Goal: Information Seeking & Learning: Learn about a topic

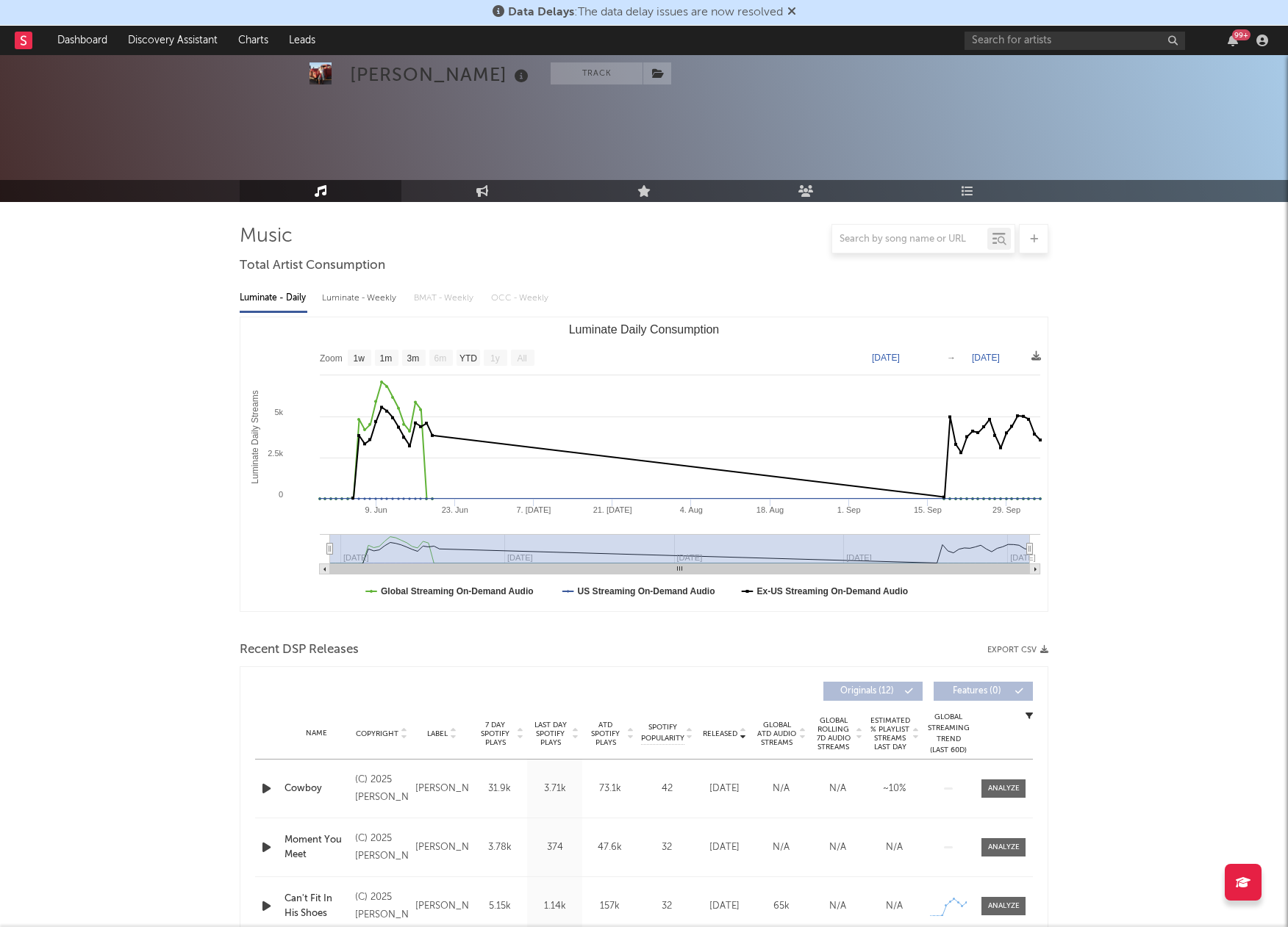
select select "1w"
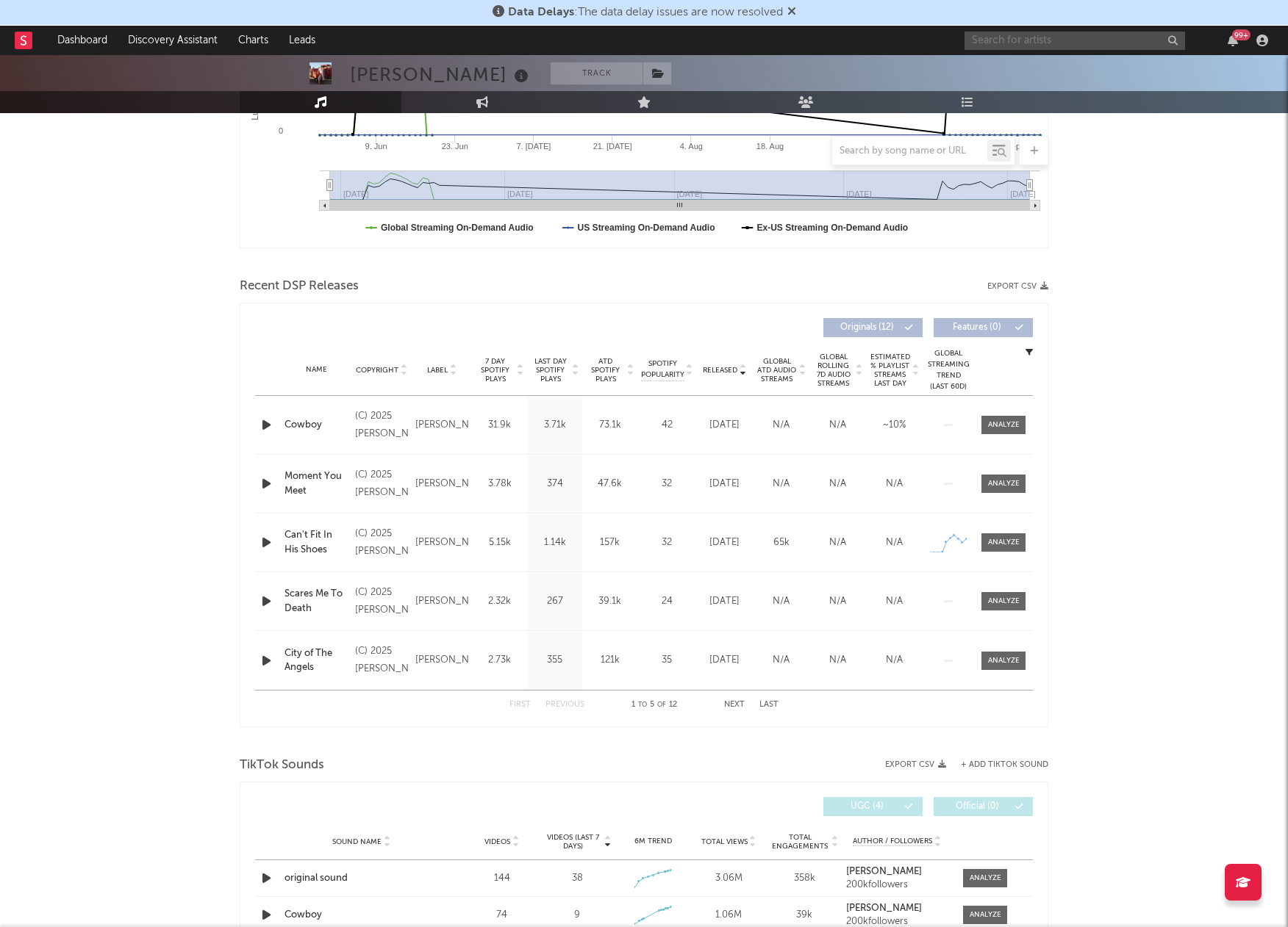
click at [1047, 32] on input "text" at bounding box center [1074, 40] width 220 height 18
type input "olive vox"
click at [996, 69] on div at bounding box center [988, 75] width 33 height 33
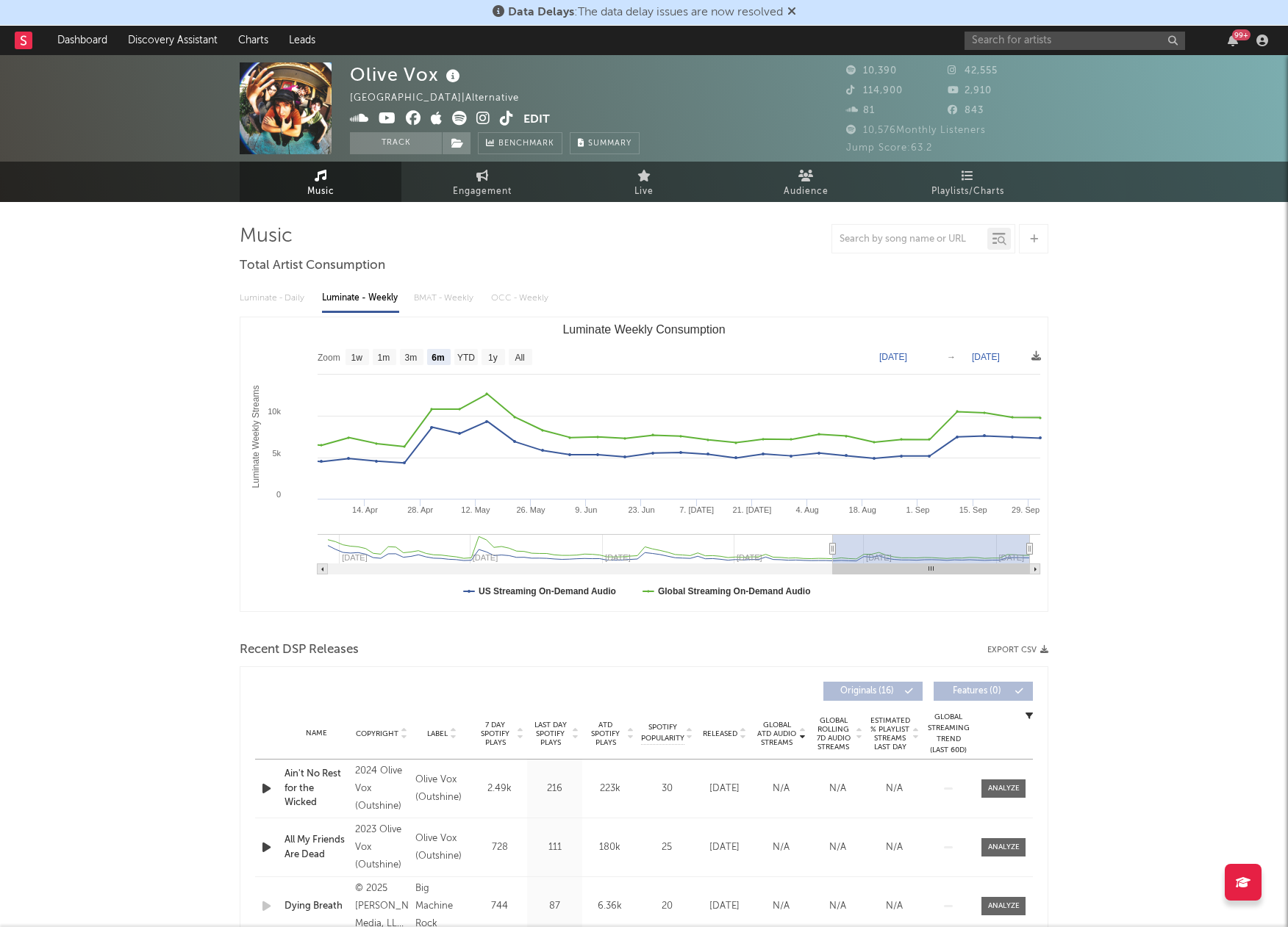
click at [526, 357] on rect "Luminate Weekly Consumption" at bounding box center [520, 357] width 24 height 16
select select "All"
type input "[DATE]"
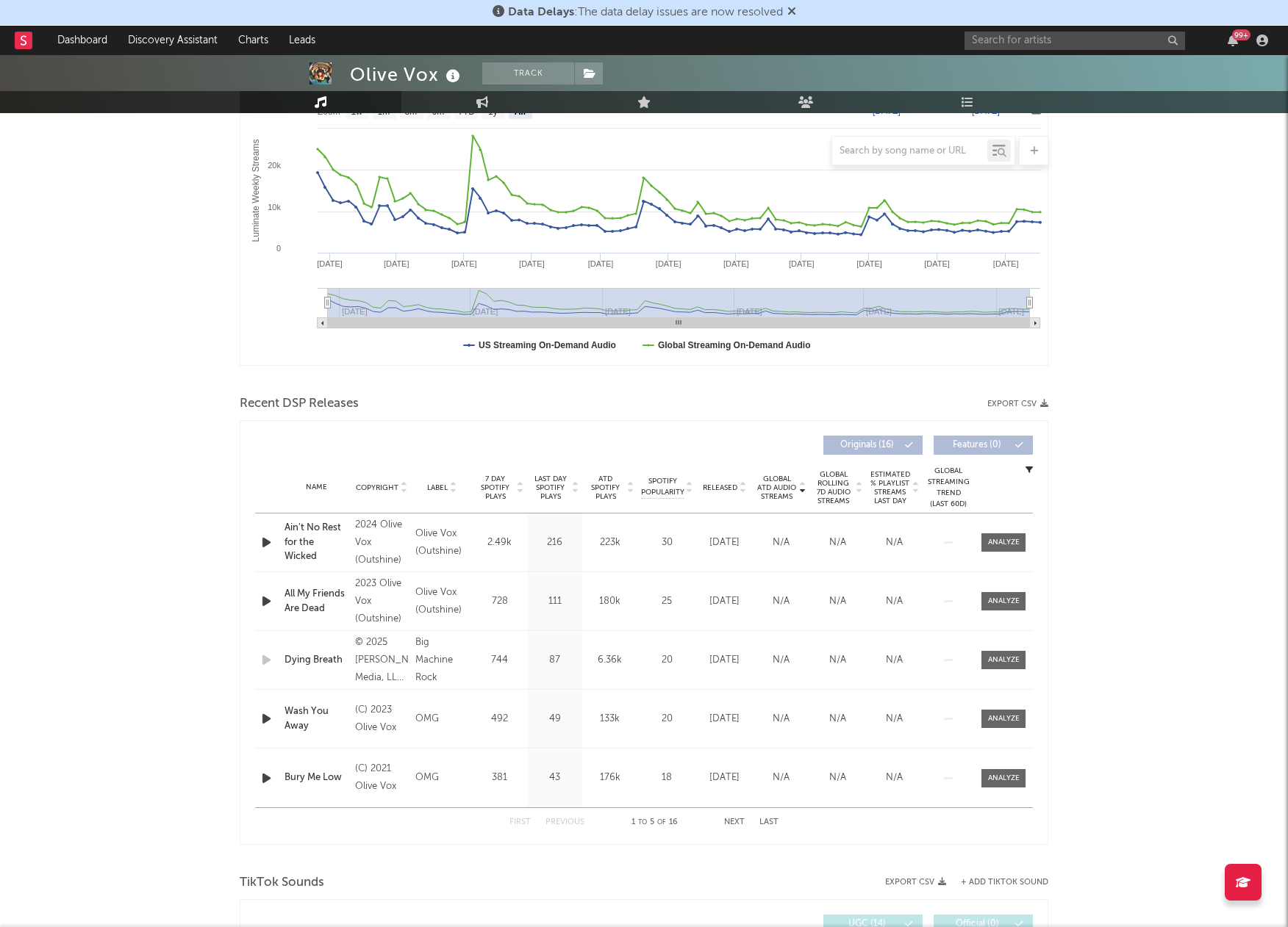
scroll to position [275, 0]
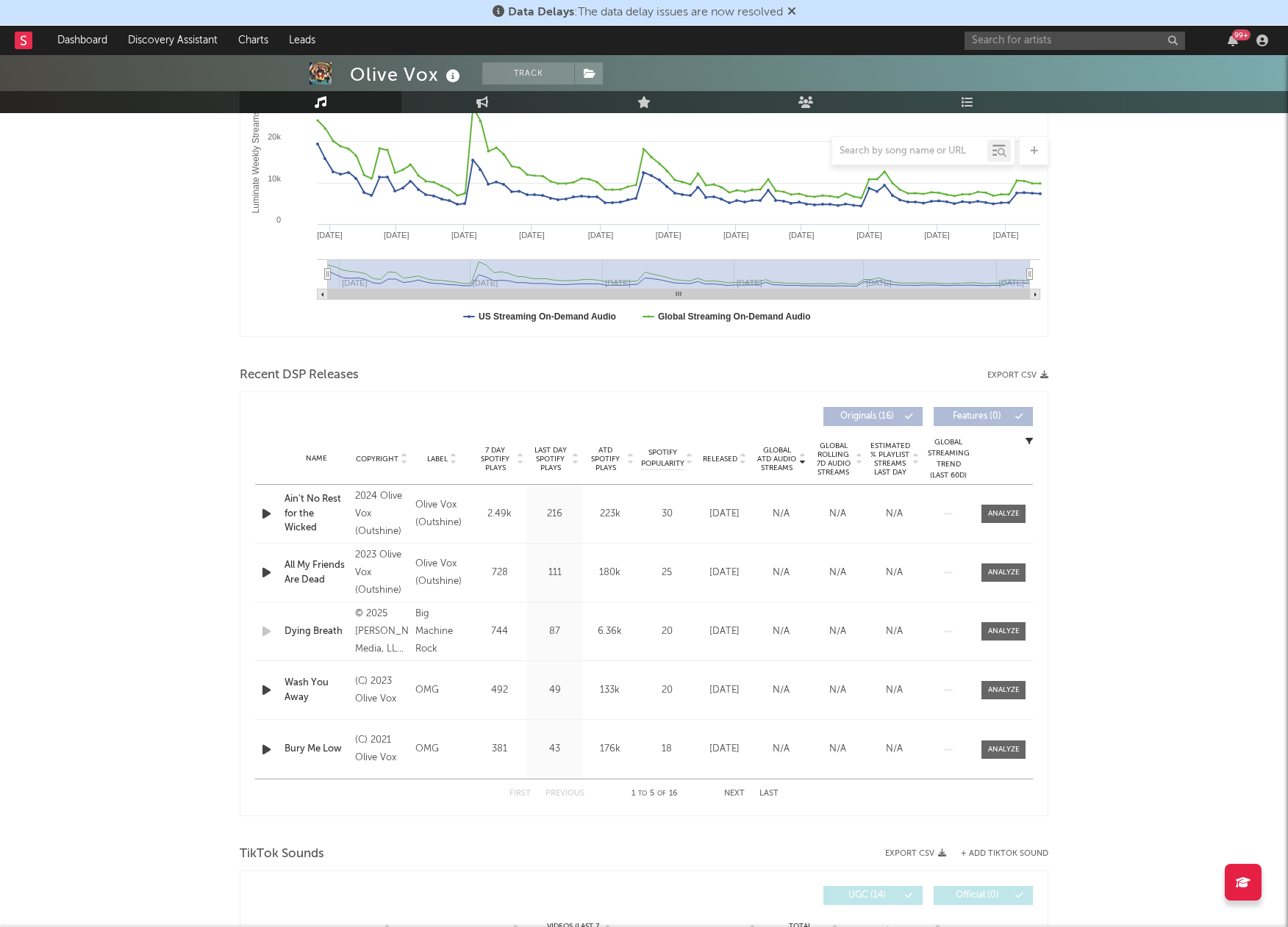
click at [1060, 57] on div "Olive Vox Track [GEOGRAPHIC_DATA] | Alternative Edit Track Benchmark Summary 10…" at bounding box center [644, 18] width 1288 height 106
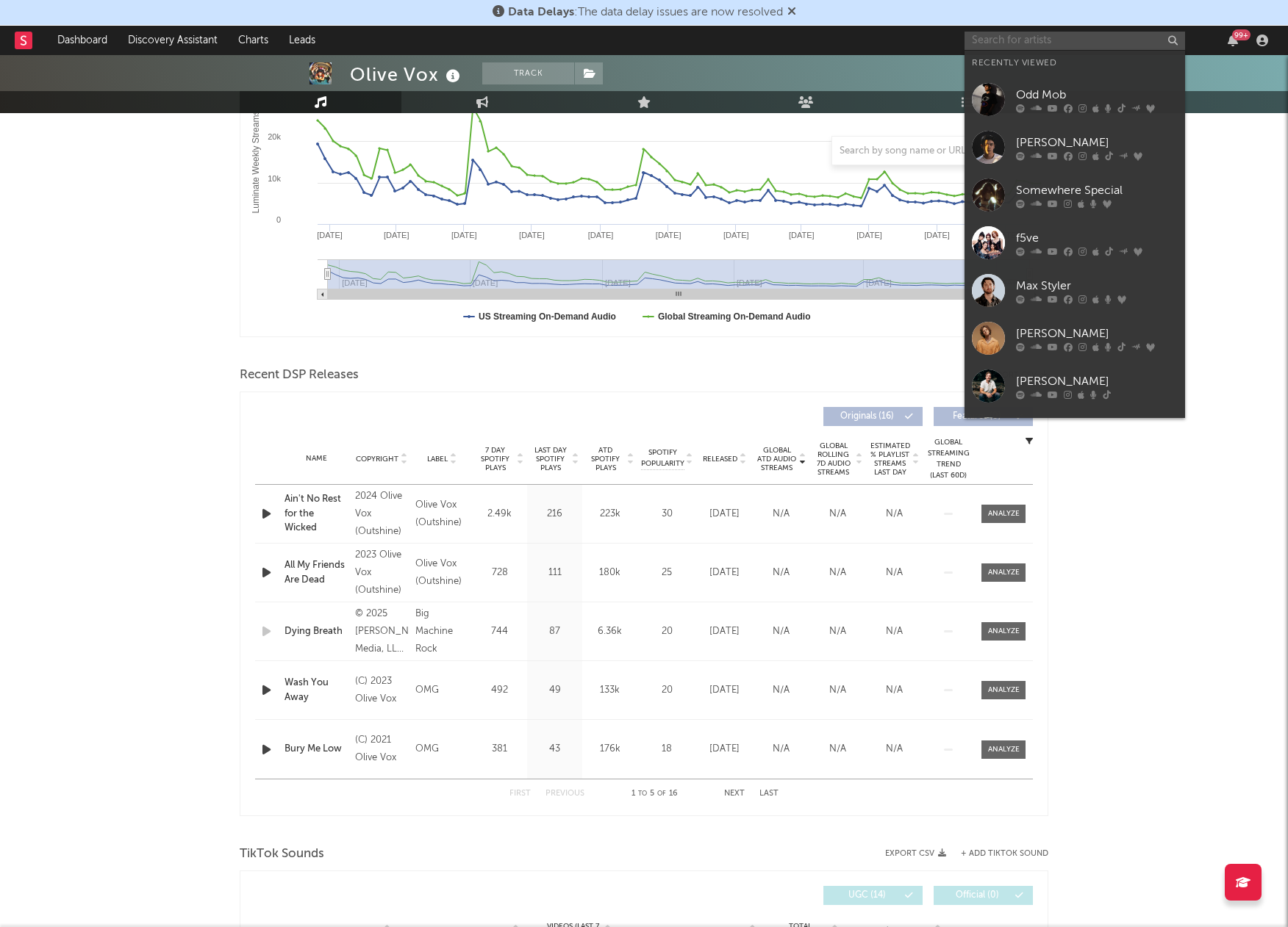
click at [1058, 43] on input "text" at bounding box center [1074, 40] width 220 height 18
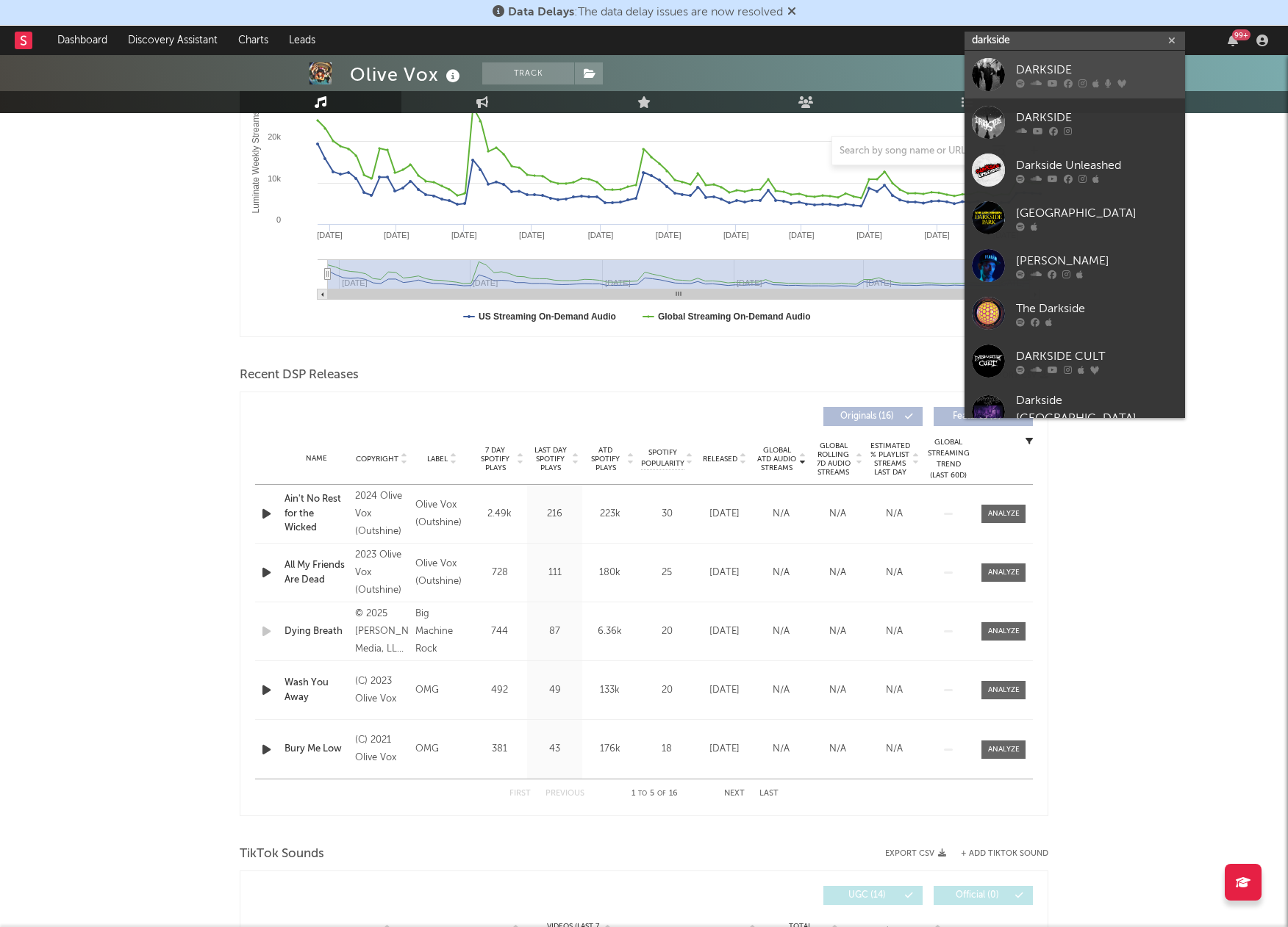
type input "darkside"
click at [990, 68] on div at bounding box center [988, 75] width 33 height 33
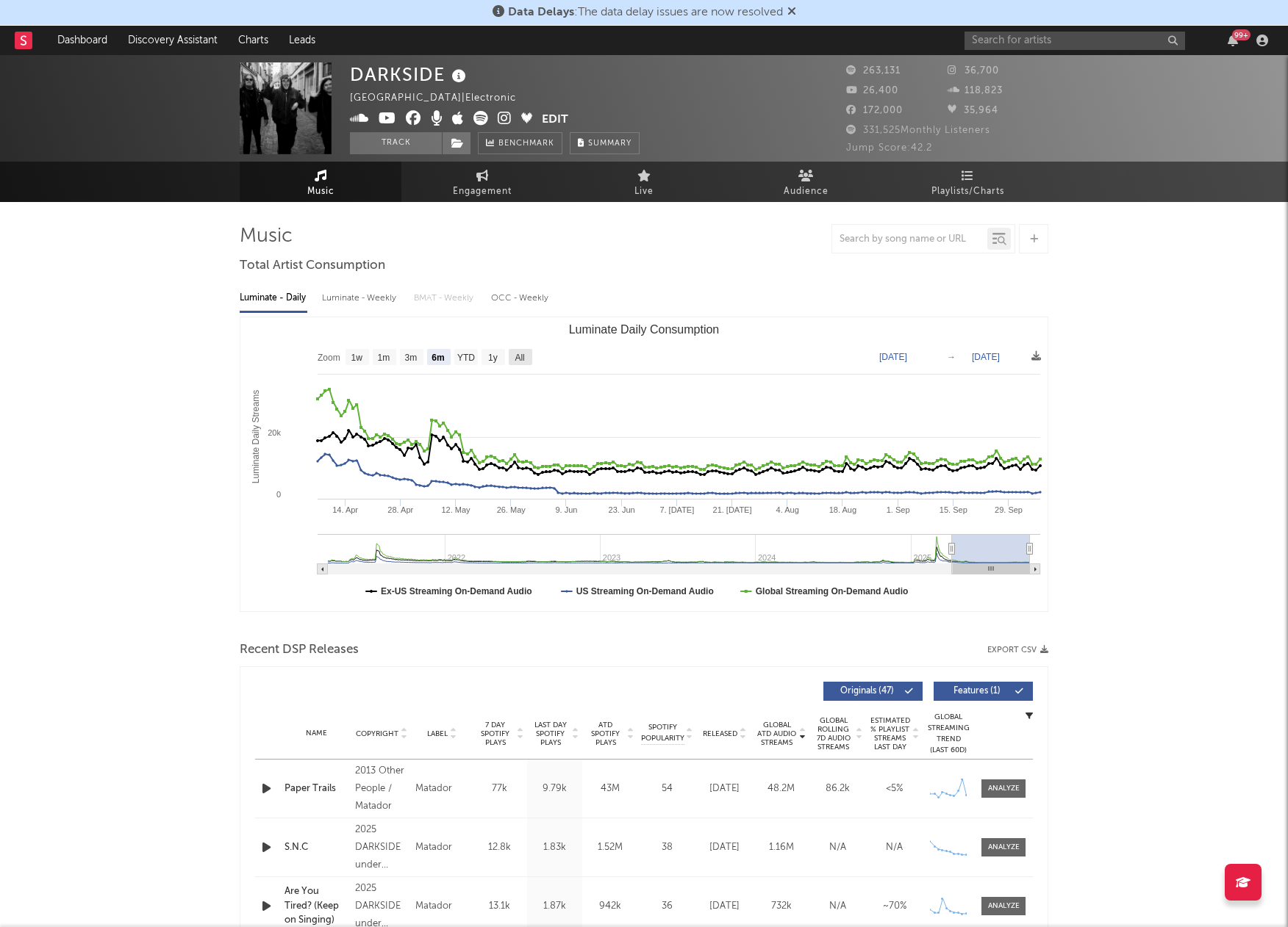
click at [514, 353] on text "All" at bounding box center [519, 358] width 10 height 11
select select "All"
type input "[DATE]"
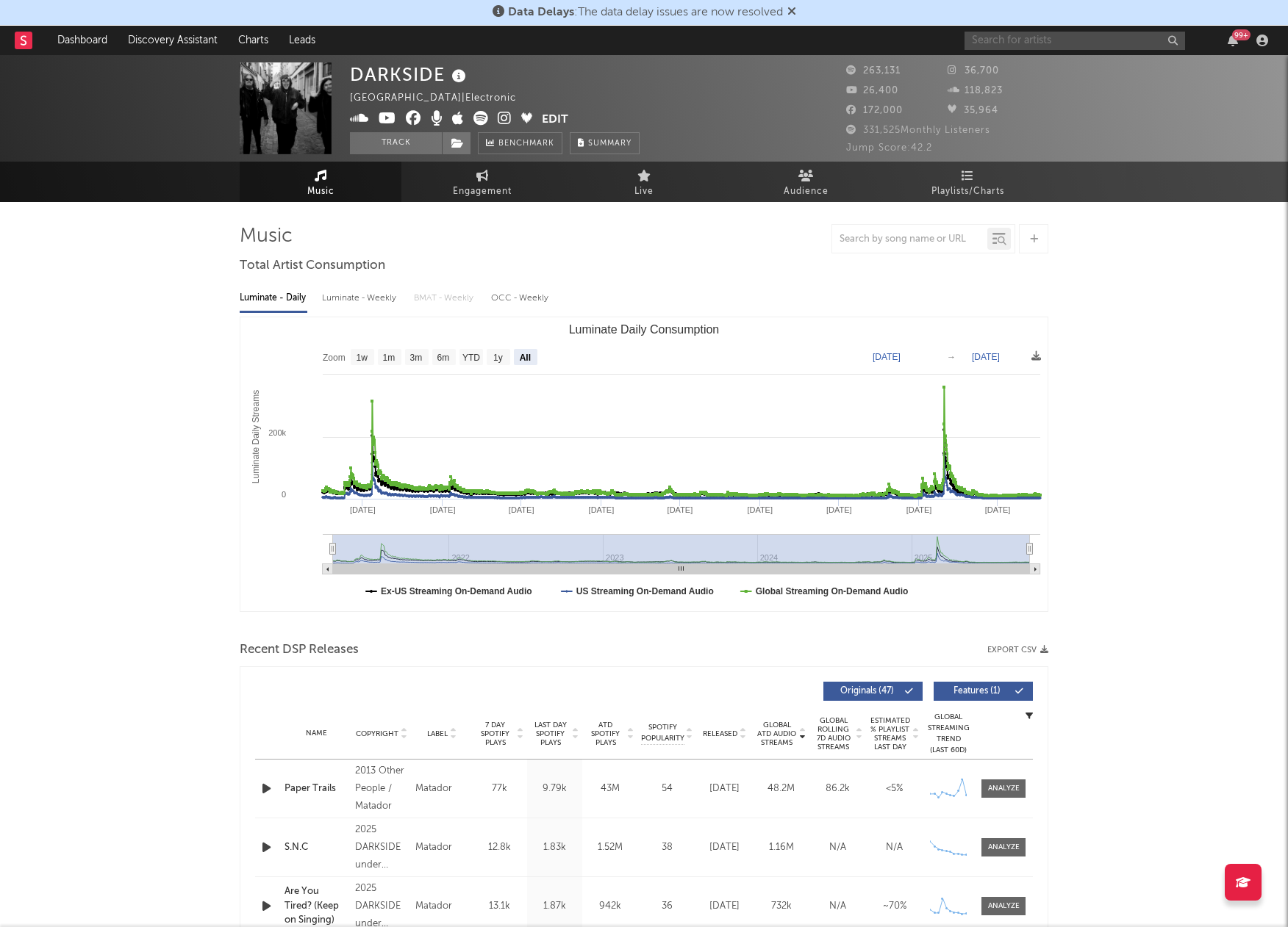
click at [1040, 38] on input "text" at bounding box center [1074, 40] width 220 height 18
type input "[PERSON_NAME]"
click at [981, 60] on div at bounding box center [988, 75] width 33 height 33
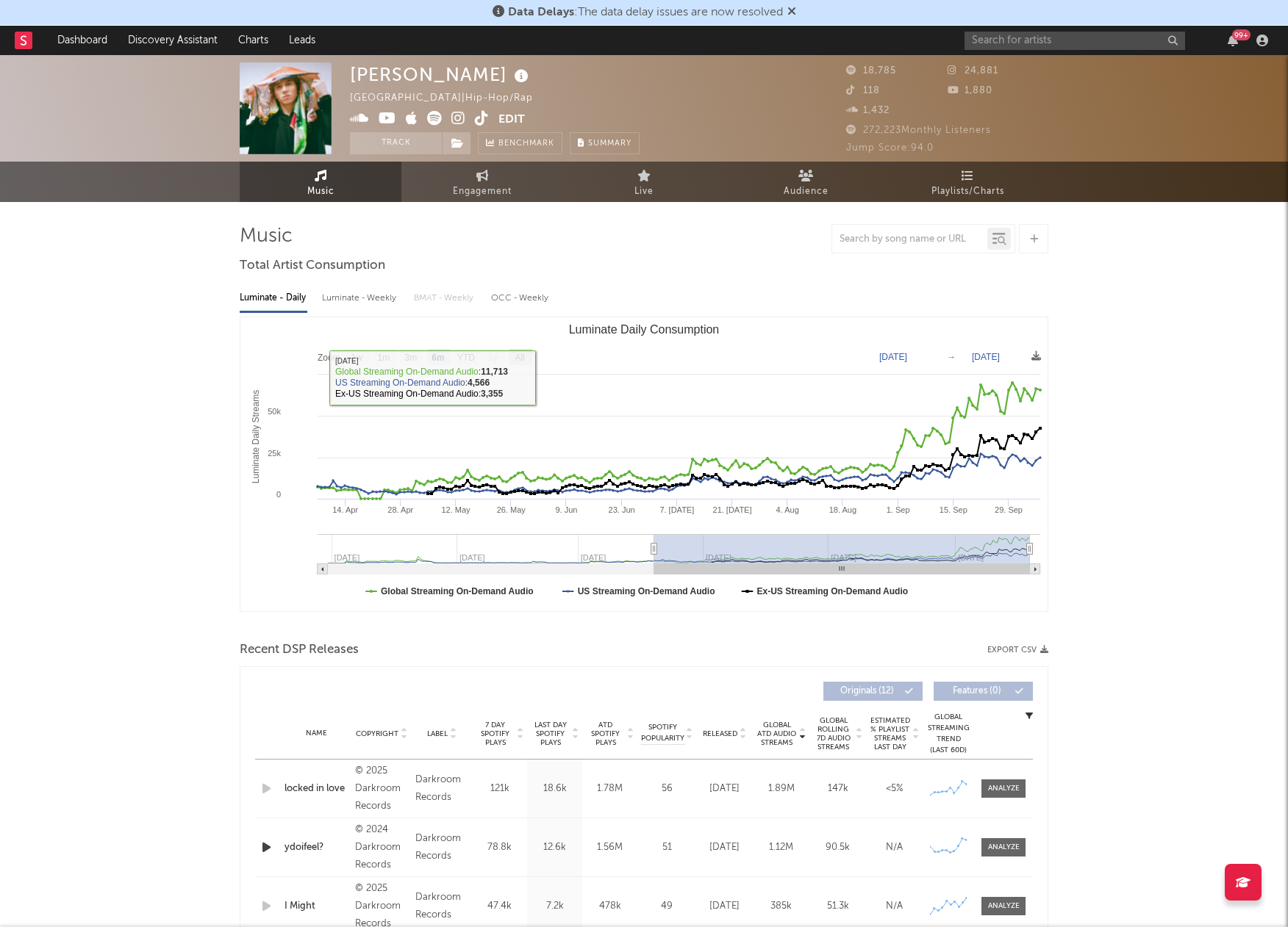
click at [518, 358] on text "All" at bounding box center [519, 358] width 10 height 11
select select "All"
type input "[DATE]"
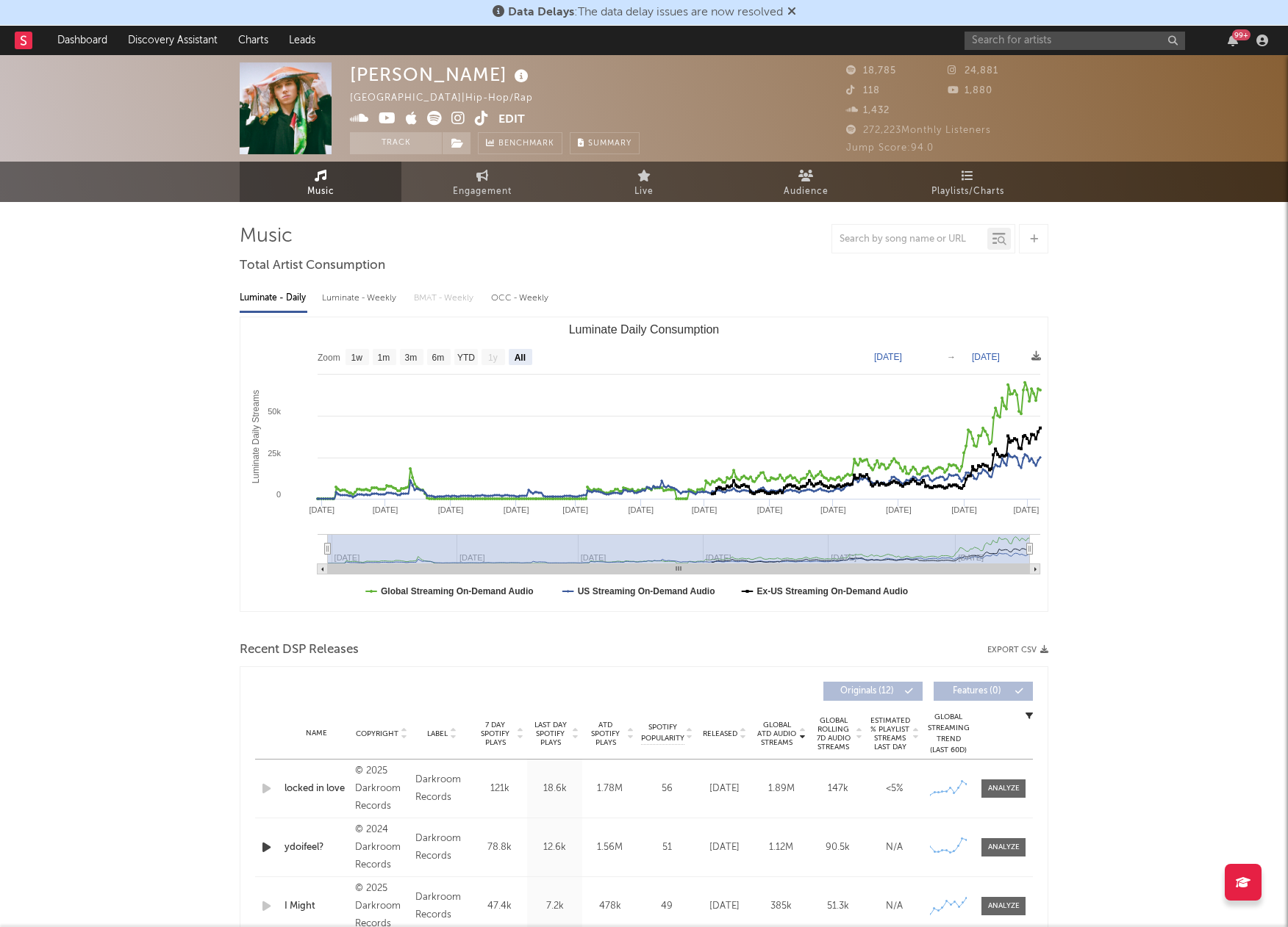
click at [458, 120] on icon at bounding box center [458, 118] width 14 height 15
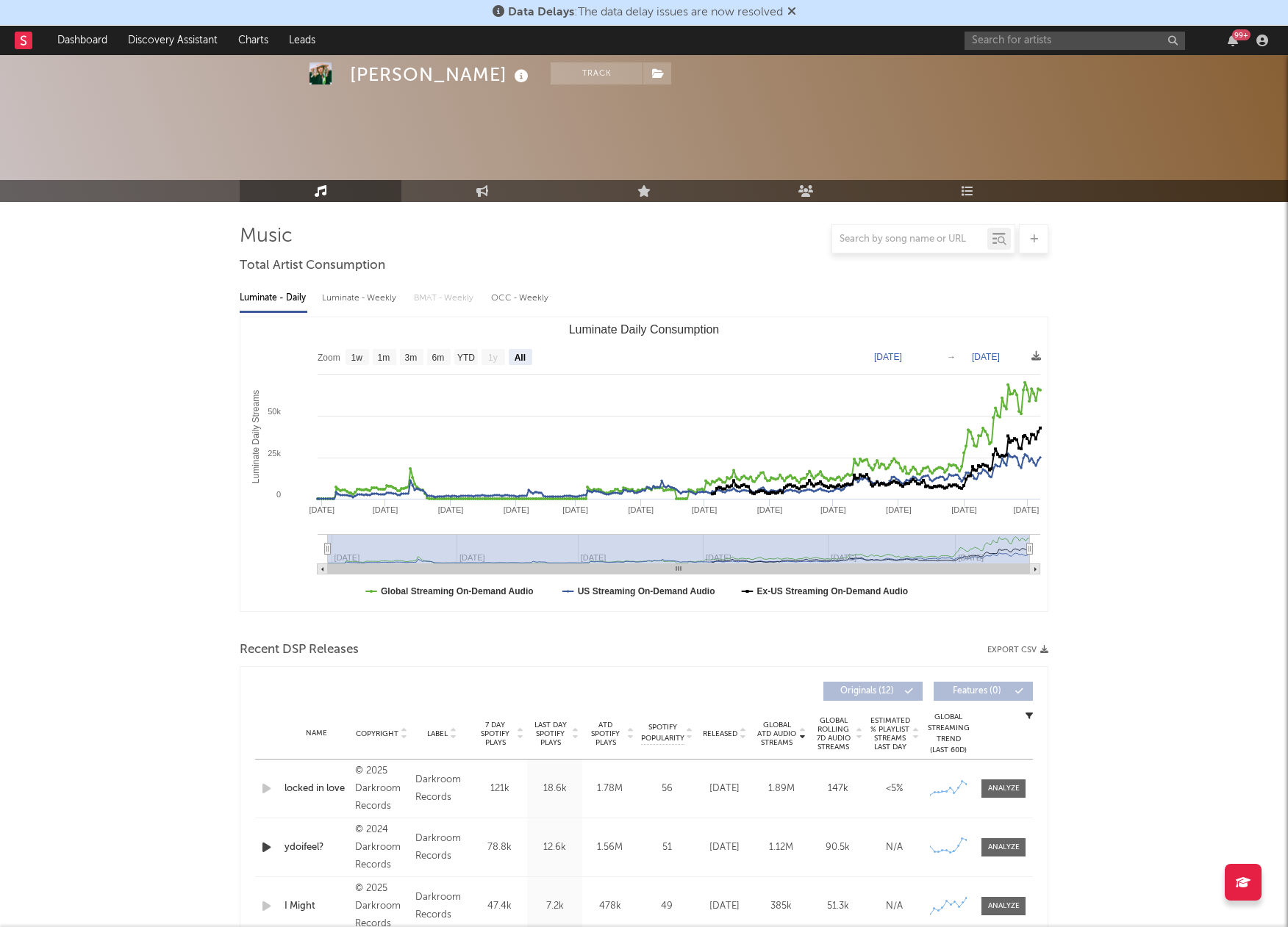
scroll to position [378, 0]
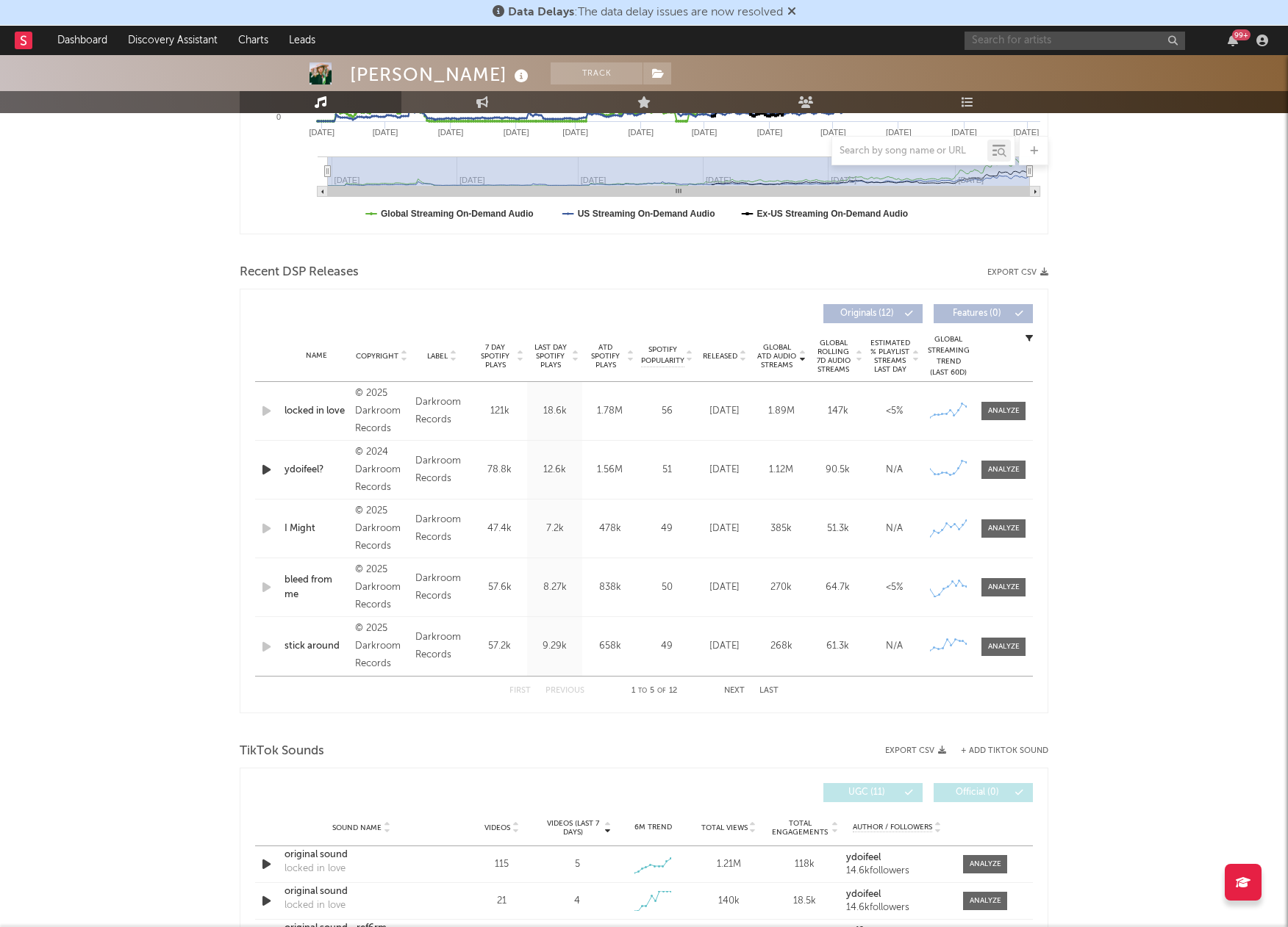
click at [1017, 32] on input "text" at bounding box center [1074, 40] width 220 height 18
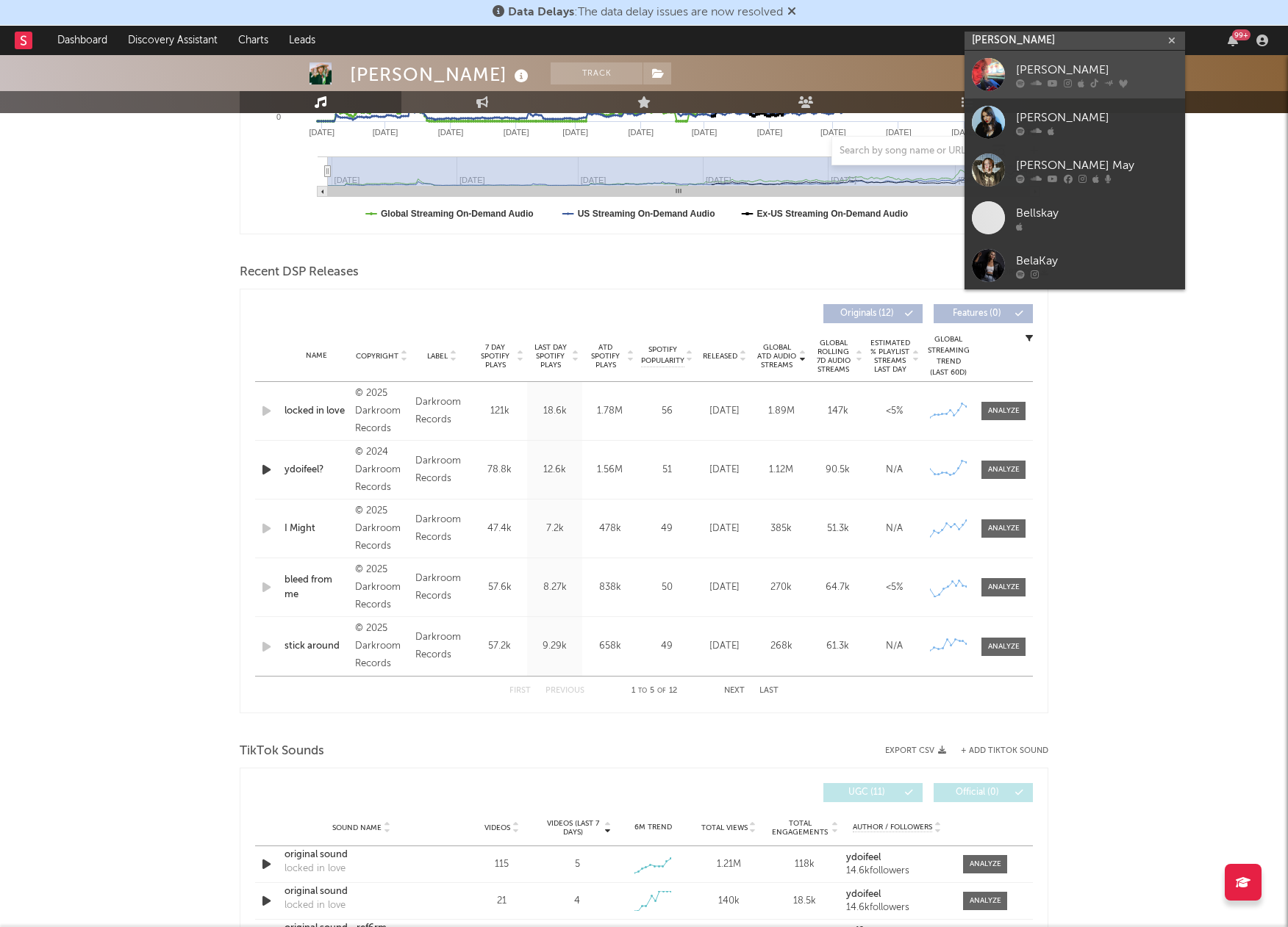
type input "[PERSON_NAME]"
click at [985, 74] on div at bounding box center [988, 75] width 33 height 33
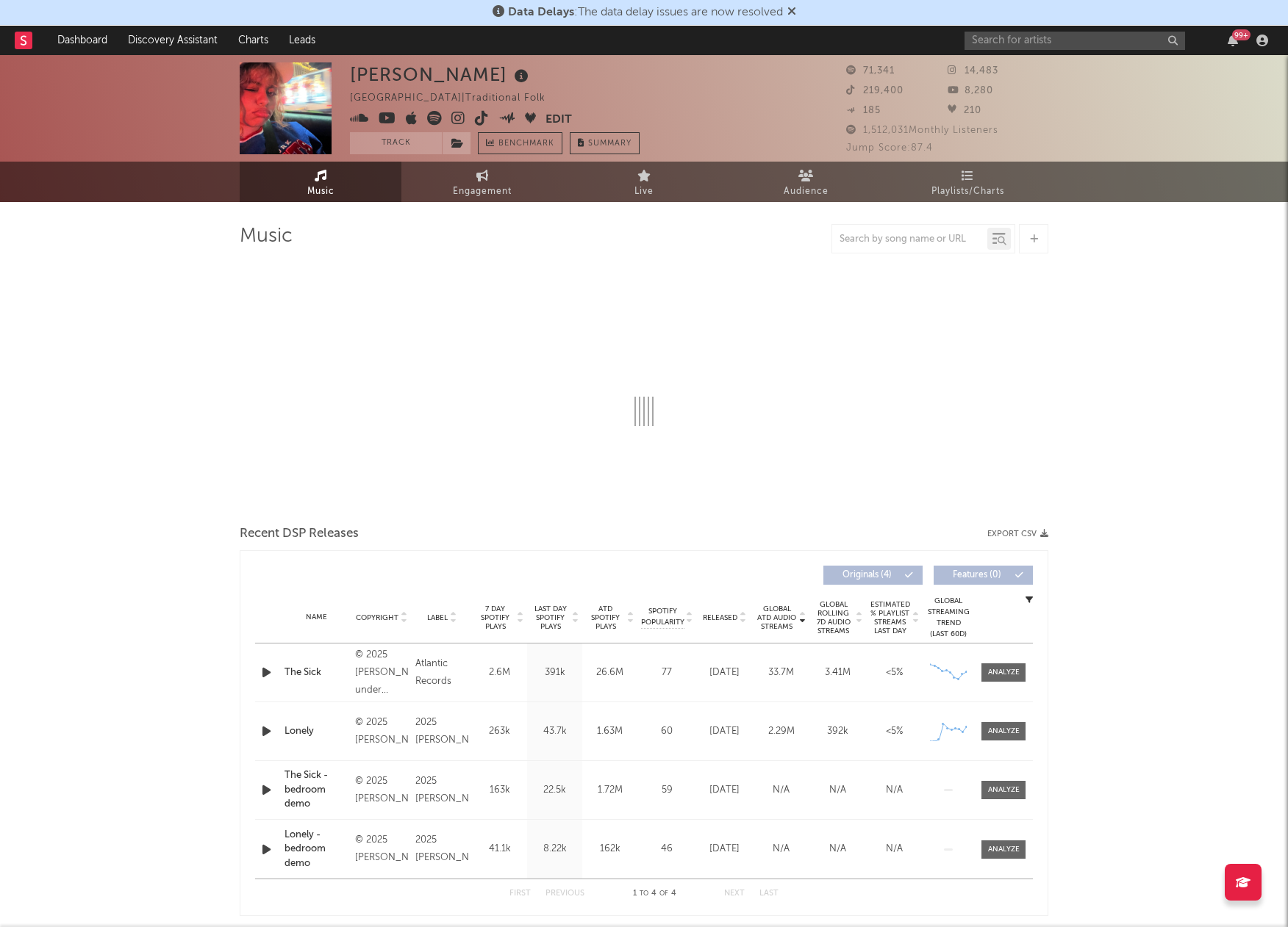
select select "1w"
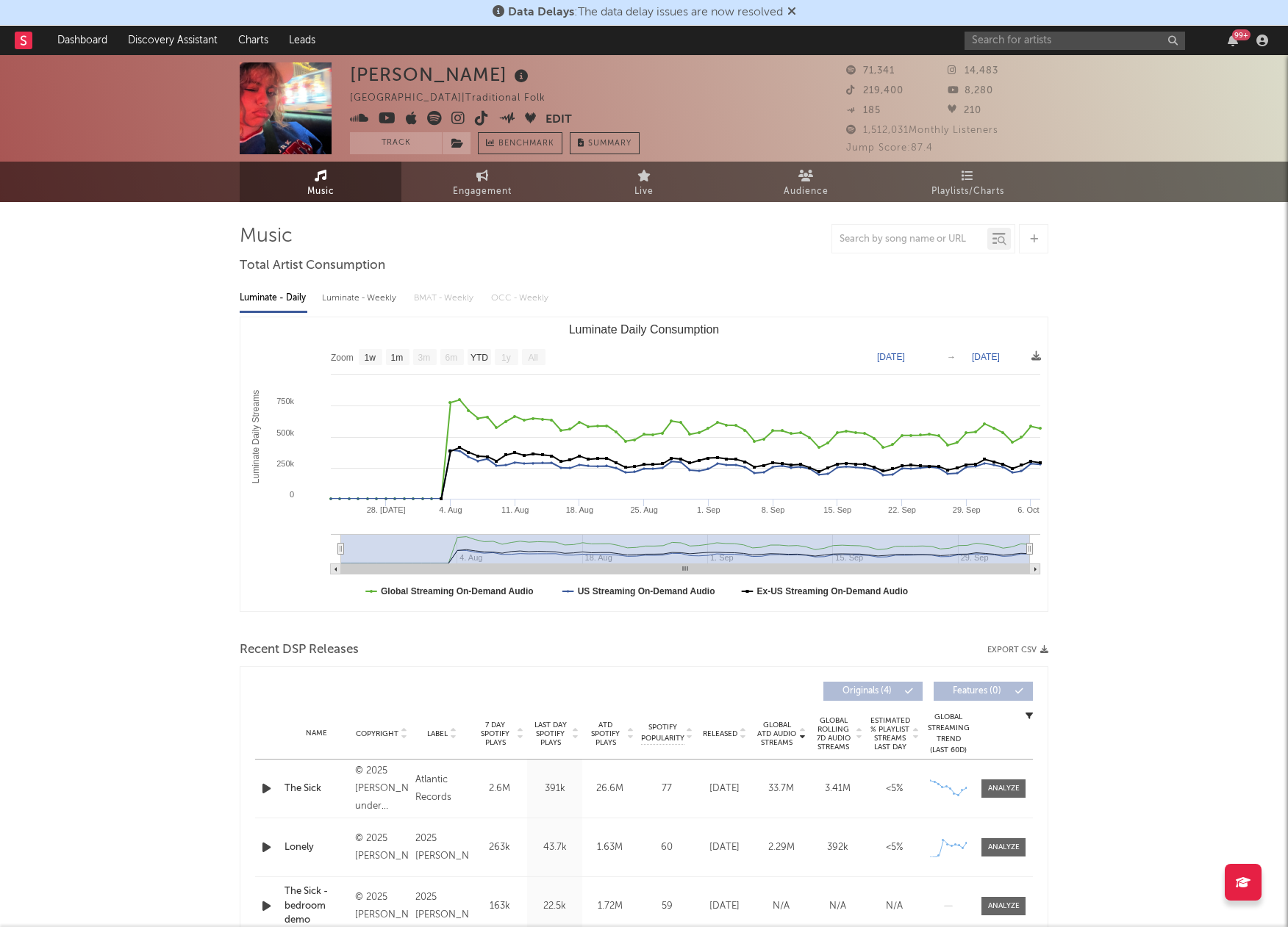
click at [543, 355] on rect "Luminate Daily Consumption" at bounding box center [533, 357] width 24 height 16
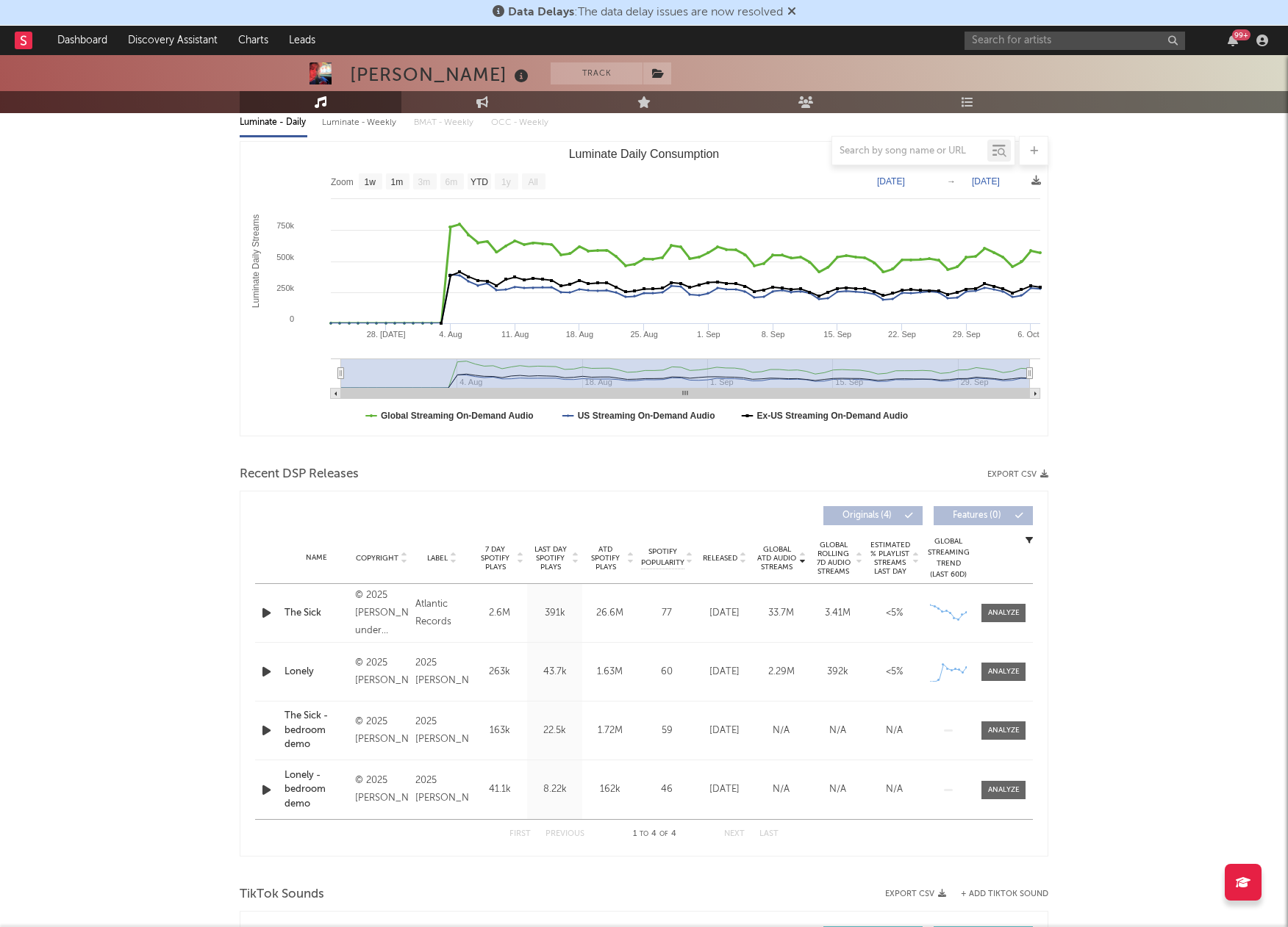
scroll to position [251, 0]
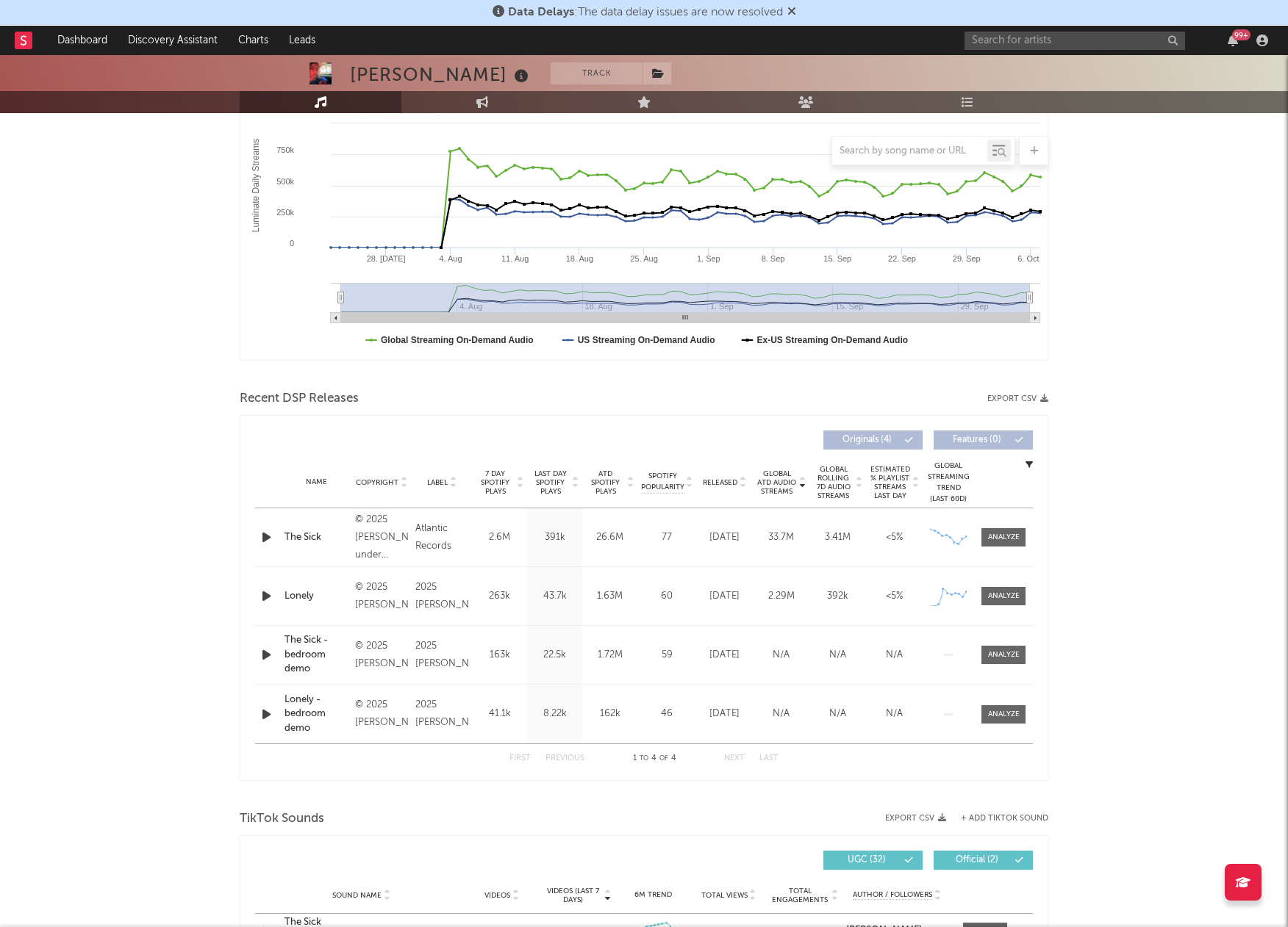
click at [741, 763] on div "First Previous 1 to 4 of 4 Next Last" at bounding box center [644, 759] width 269 height 29
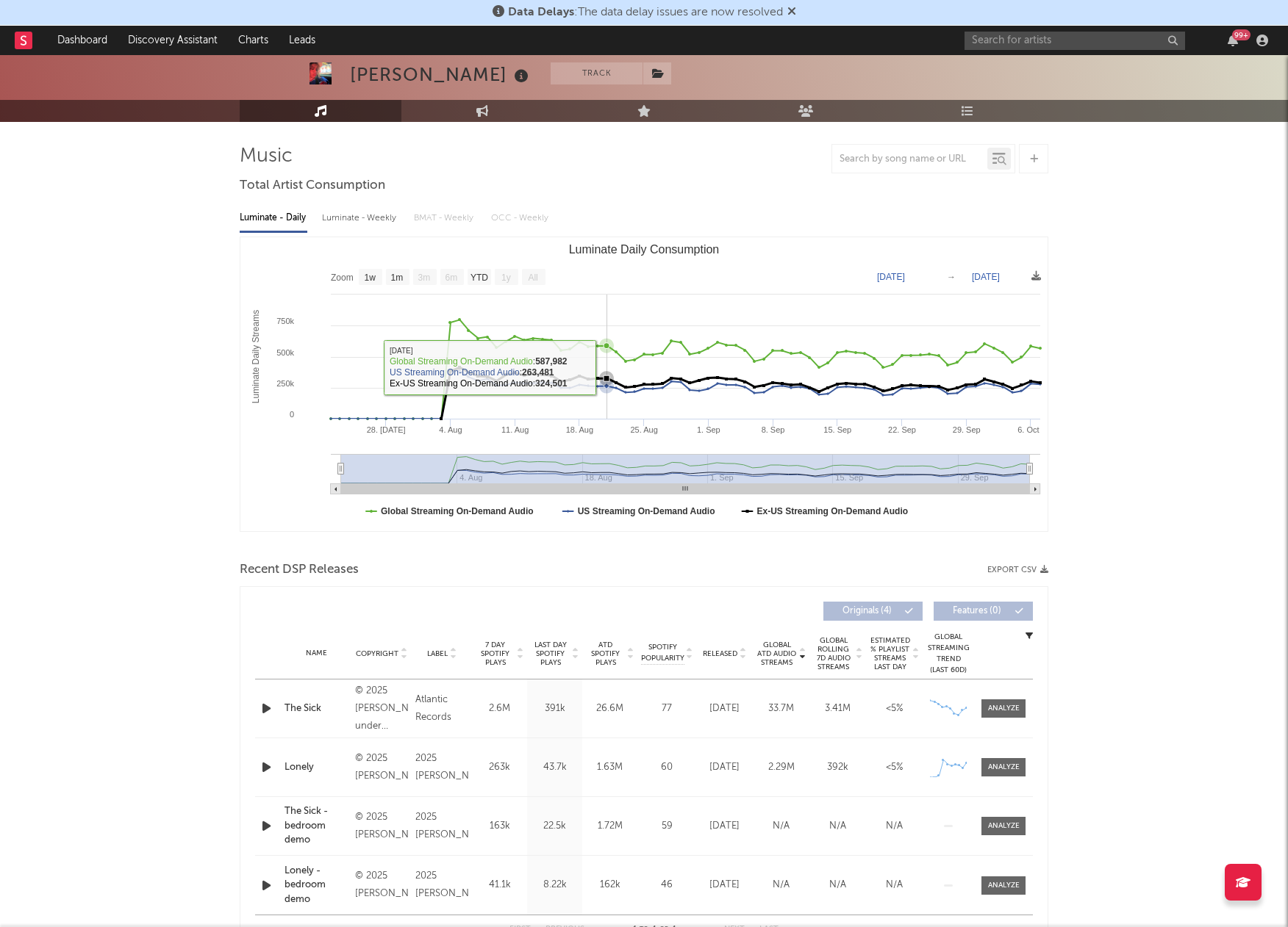
scroll to position [0, 0]
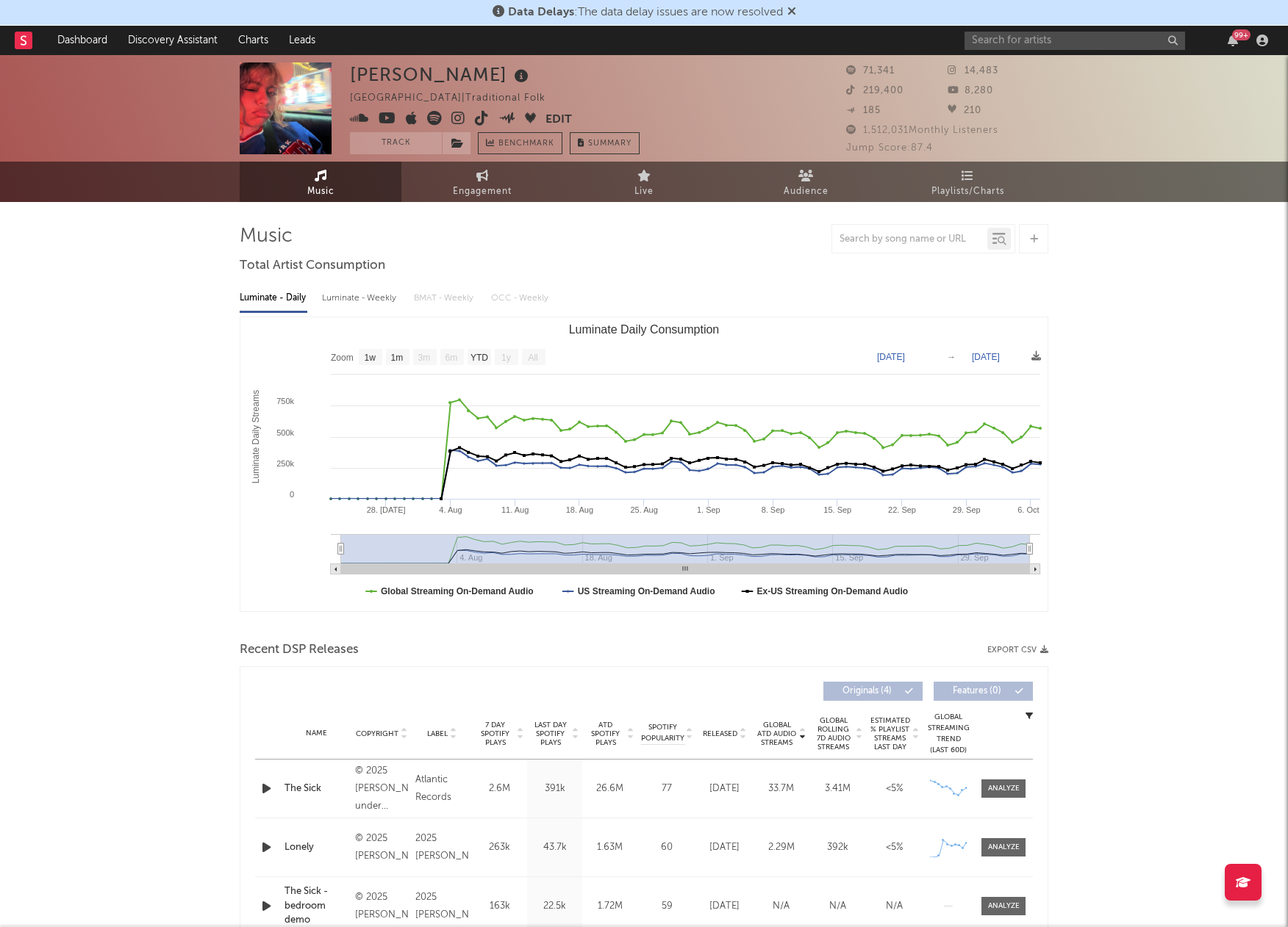
click at [454, 119] on icon at bounding box center [458, 118] width 14 height 15
click at [376, 143] on button "Track" at bounding box center [396, 143] width 92 height 22
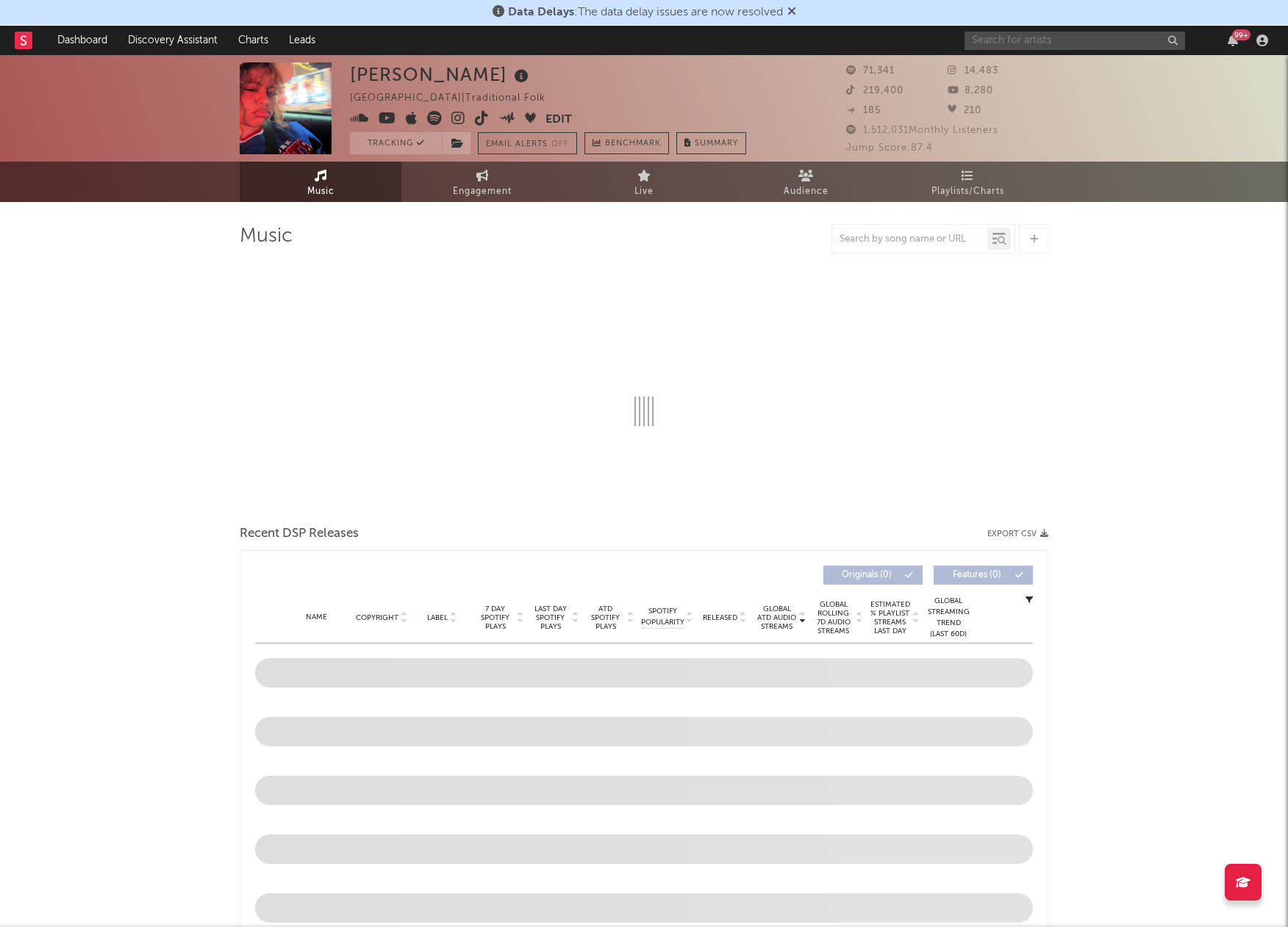
click at [1058, 42] on input "text" at bounding box center [1074, 40] width 220 height 18
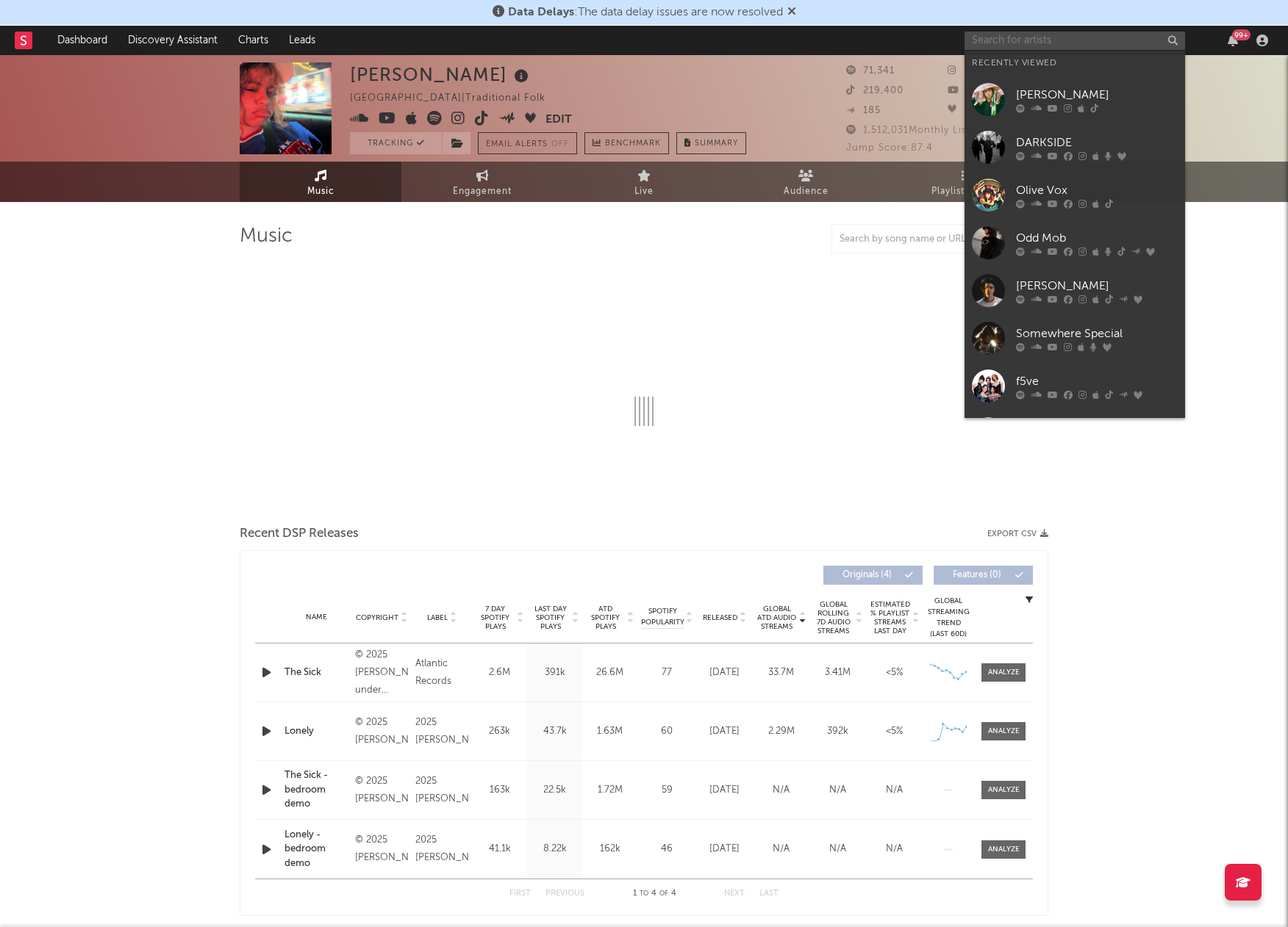
select select "1w"
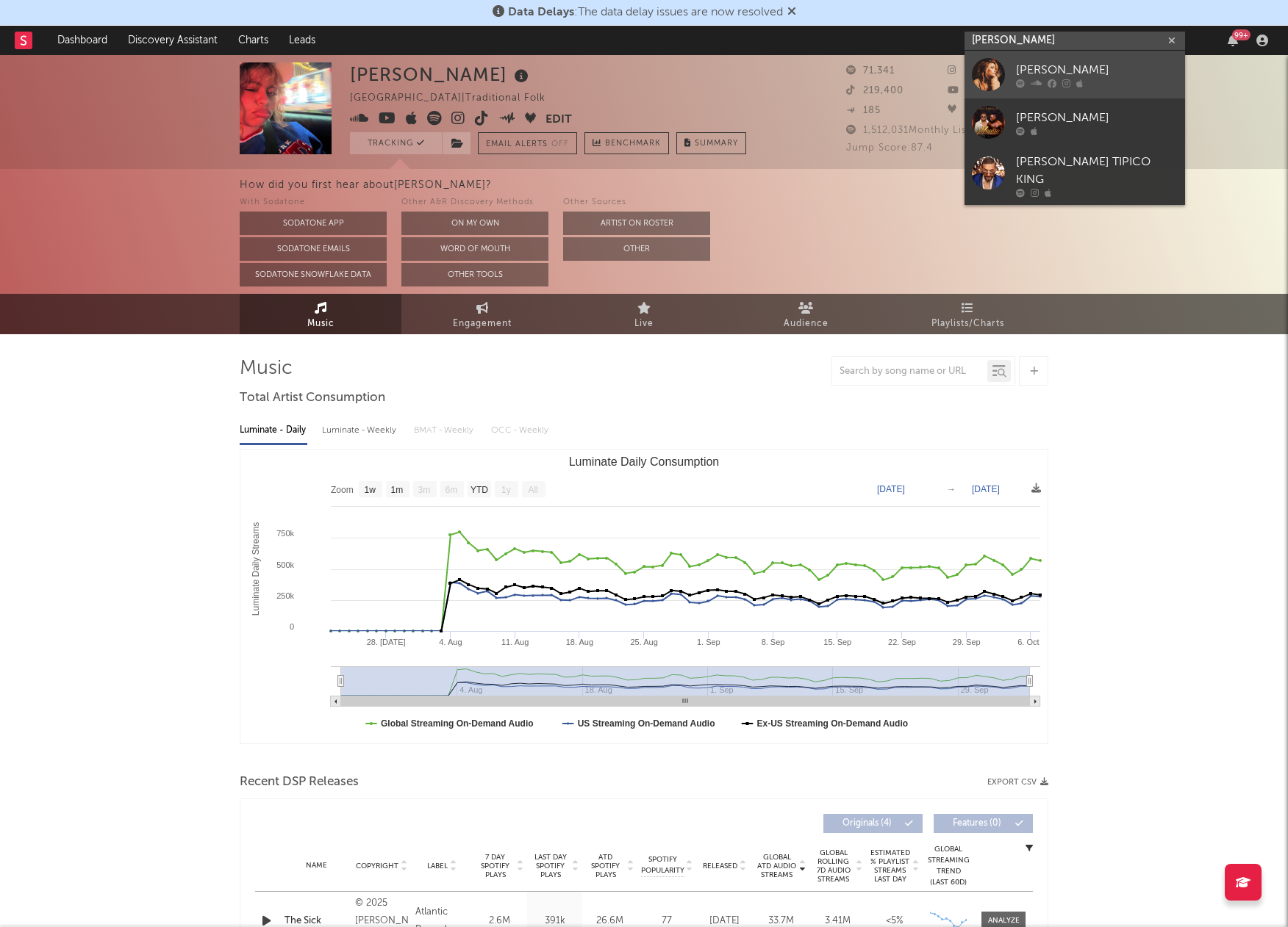
type input "[PERSON_NAME]"
click at [993, 70] on div at bounding box center [988, 75] width 33 height 33
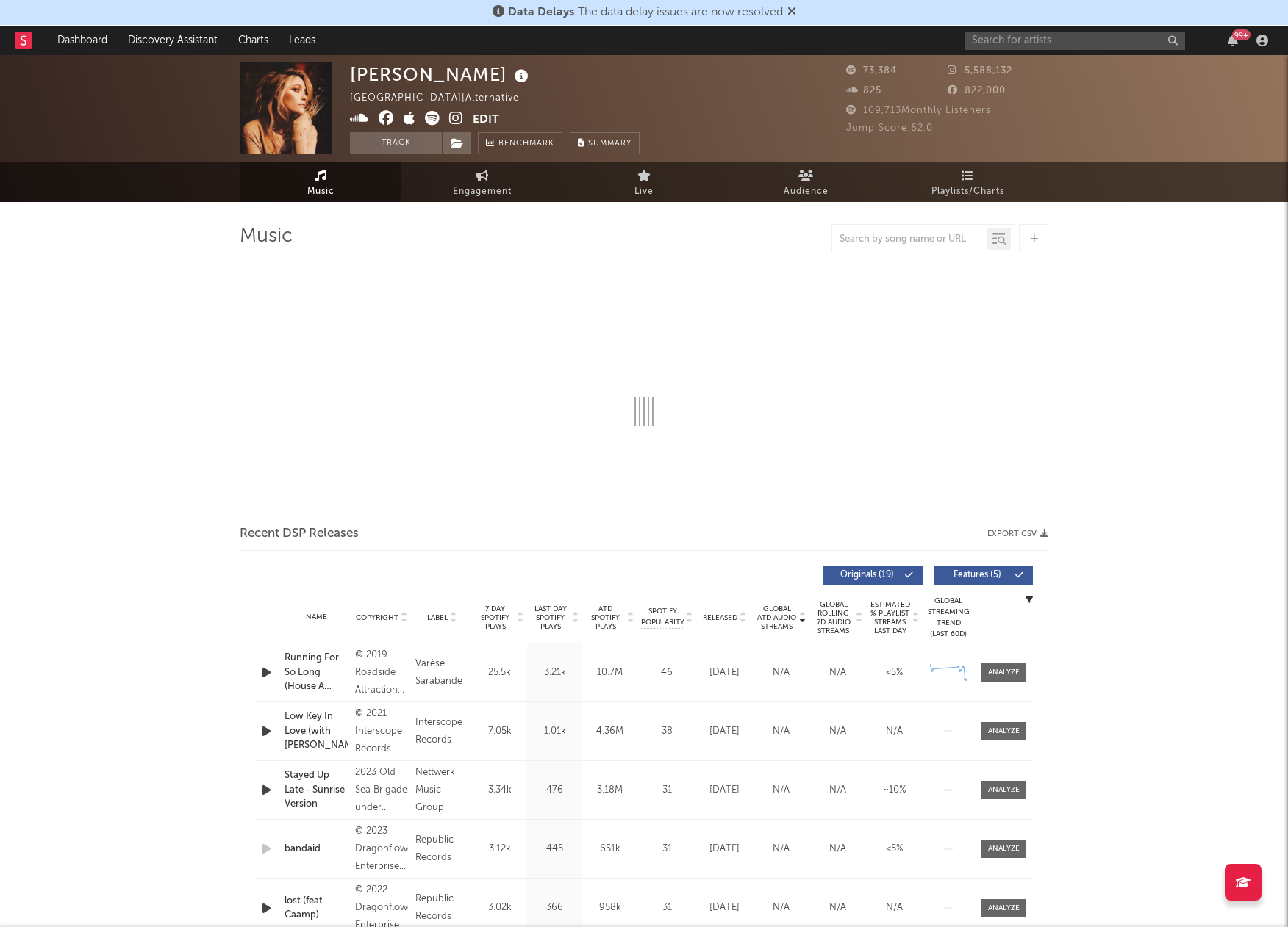
select select "6m"
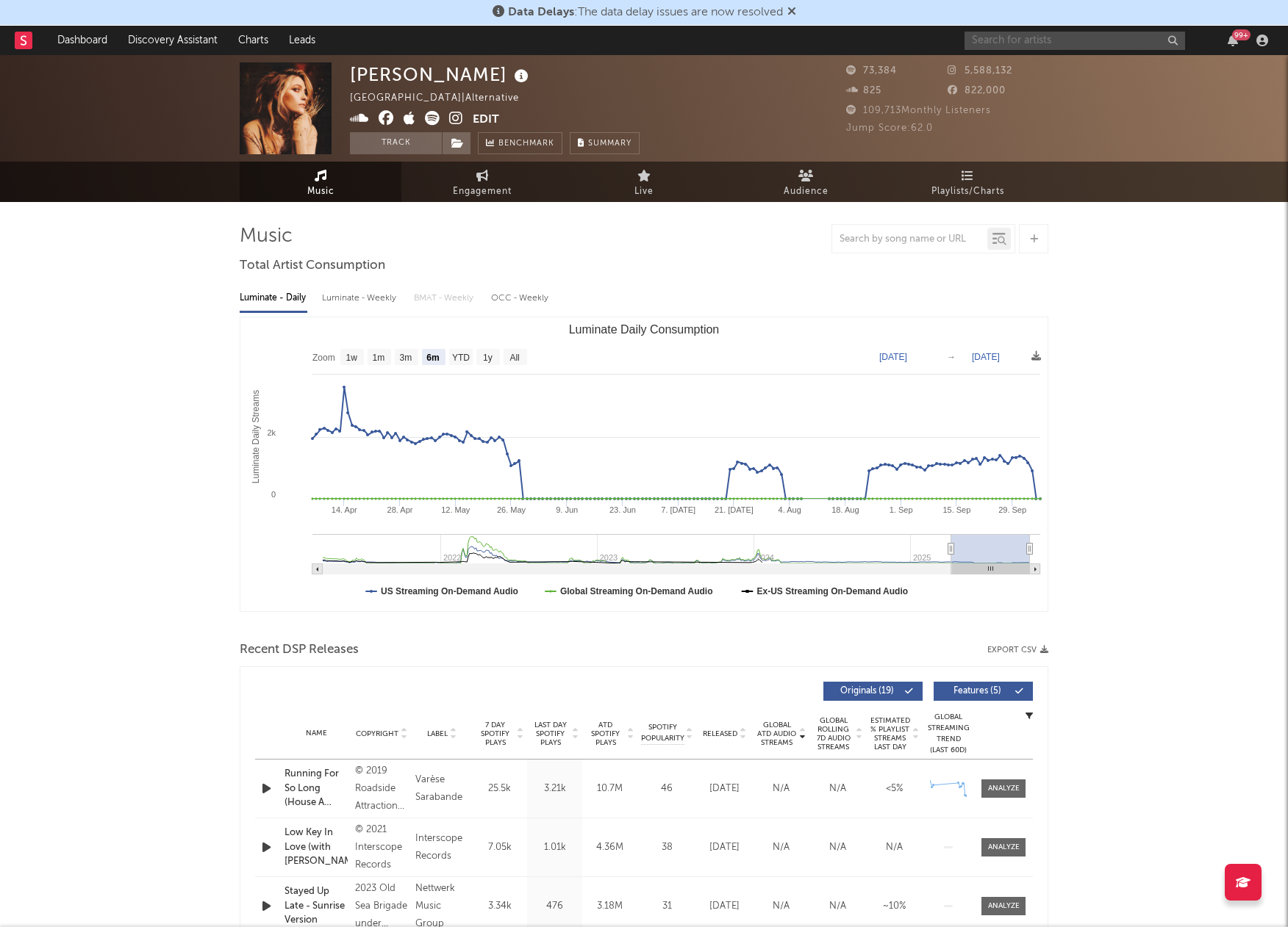
click at [1026, 46] on input "text" at bounding box center [1074, 40] width 220 height 18
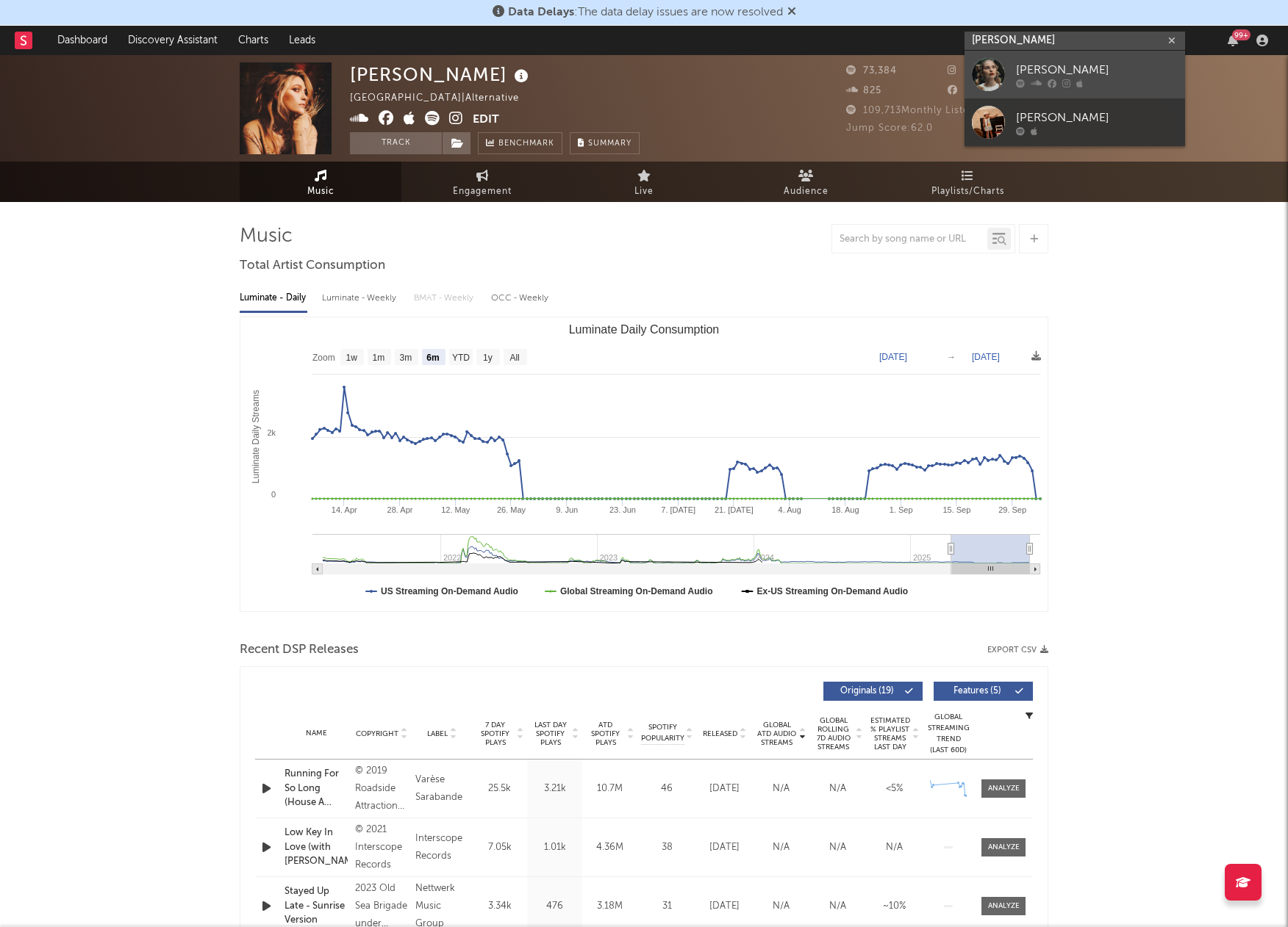
type input "[PERSON_NAME]"
click at [986, 70] on div at bounding box center [988, 75] width 33 height 33
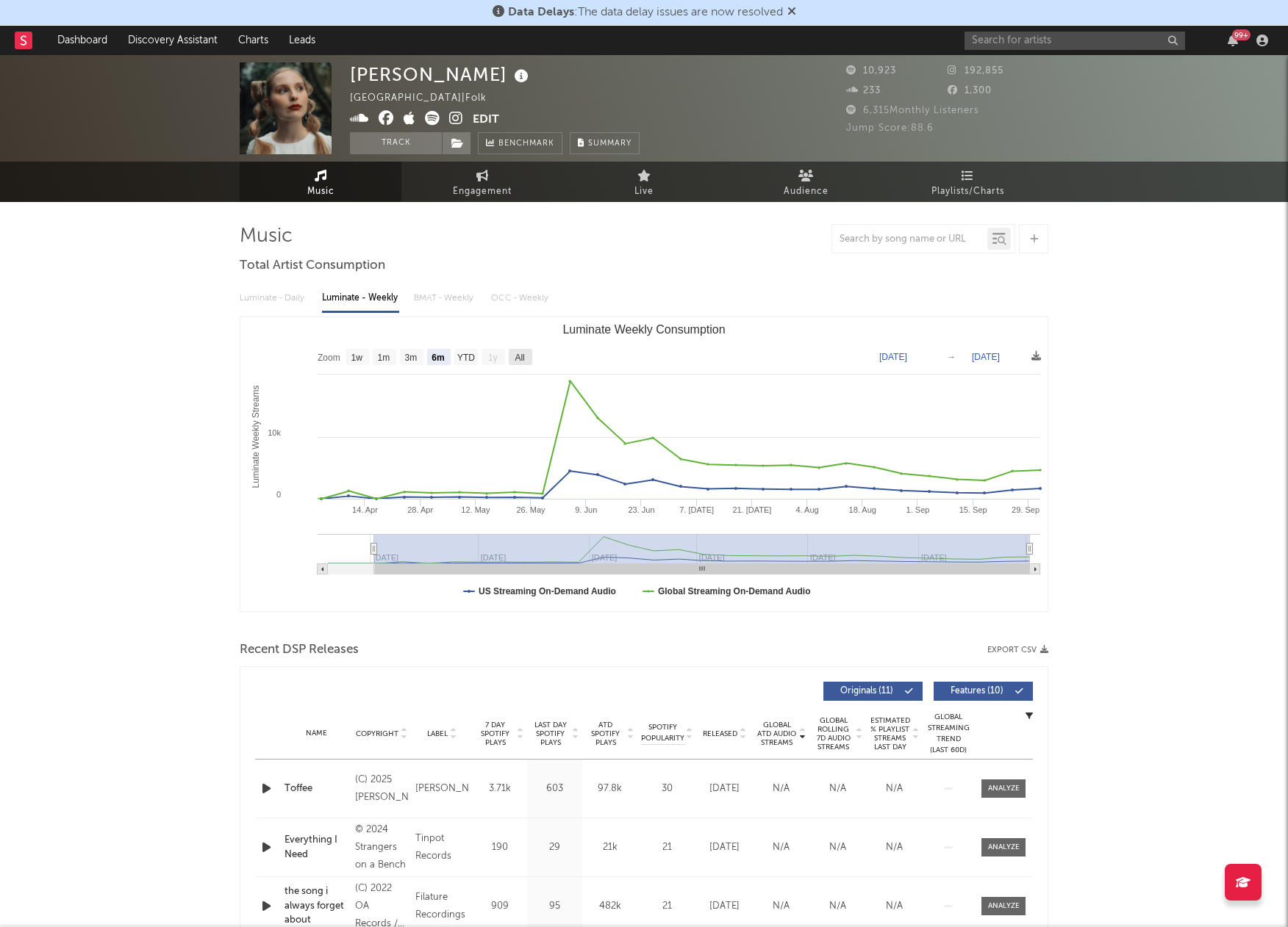
click at [513, 358] on rect "Luminate Weekly Consumption" at bounding box center [520, 357] width 24 height 16
select select "All"
type input "[DATE]"
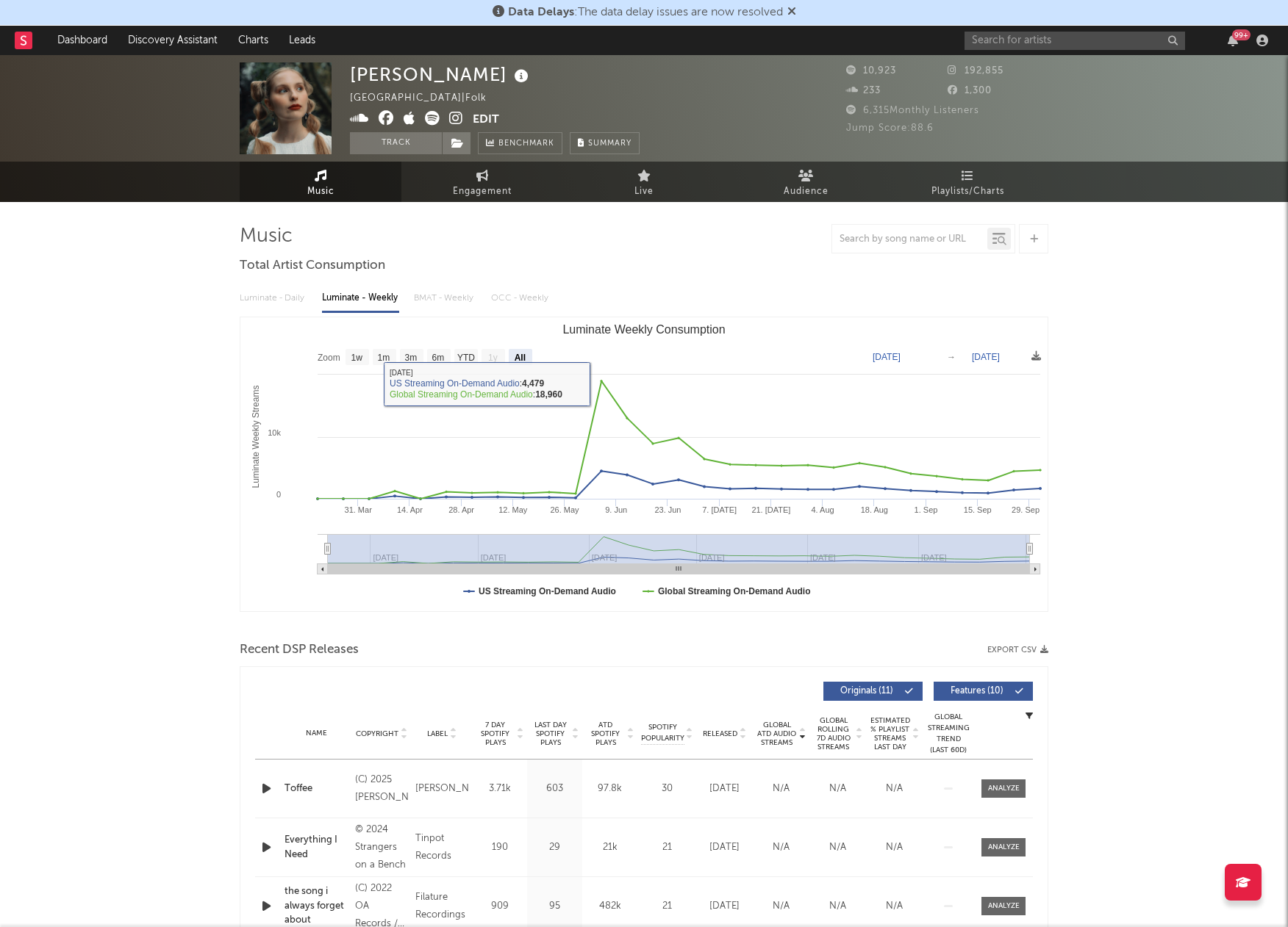
click at [453, 111] on icon at bounding box center [456, 118] width 14 height 15
click at [1001, 34] on input "text" at bounding box center [1074, 40] width 220 height 18
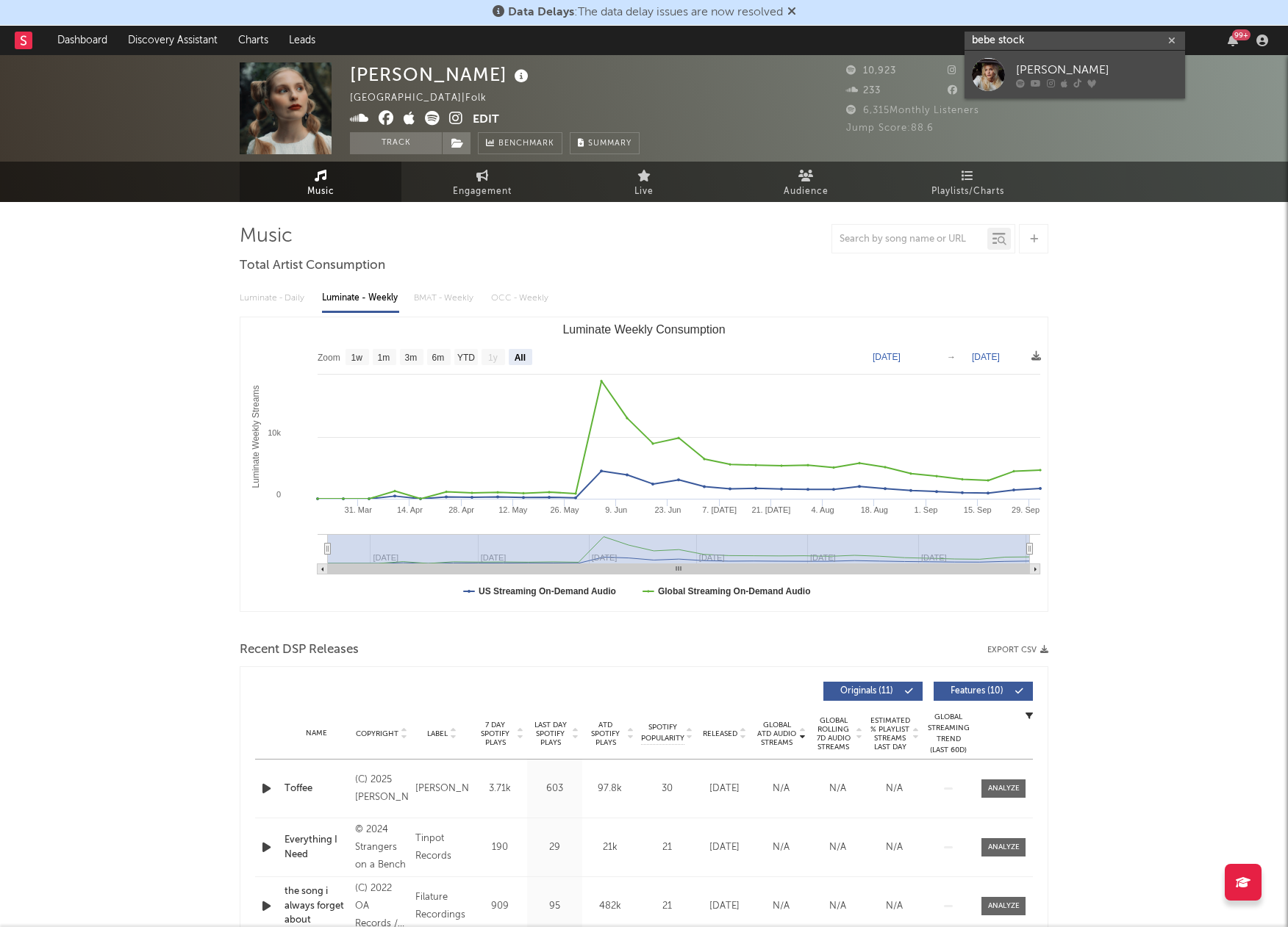
type input "bebe stock"
click at [978, 74] on div at bounding box center [988, 75] width 33 height 33
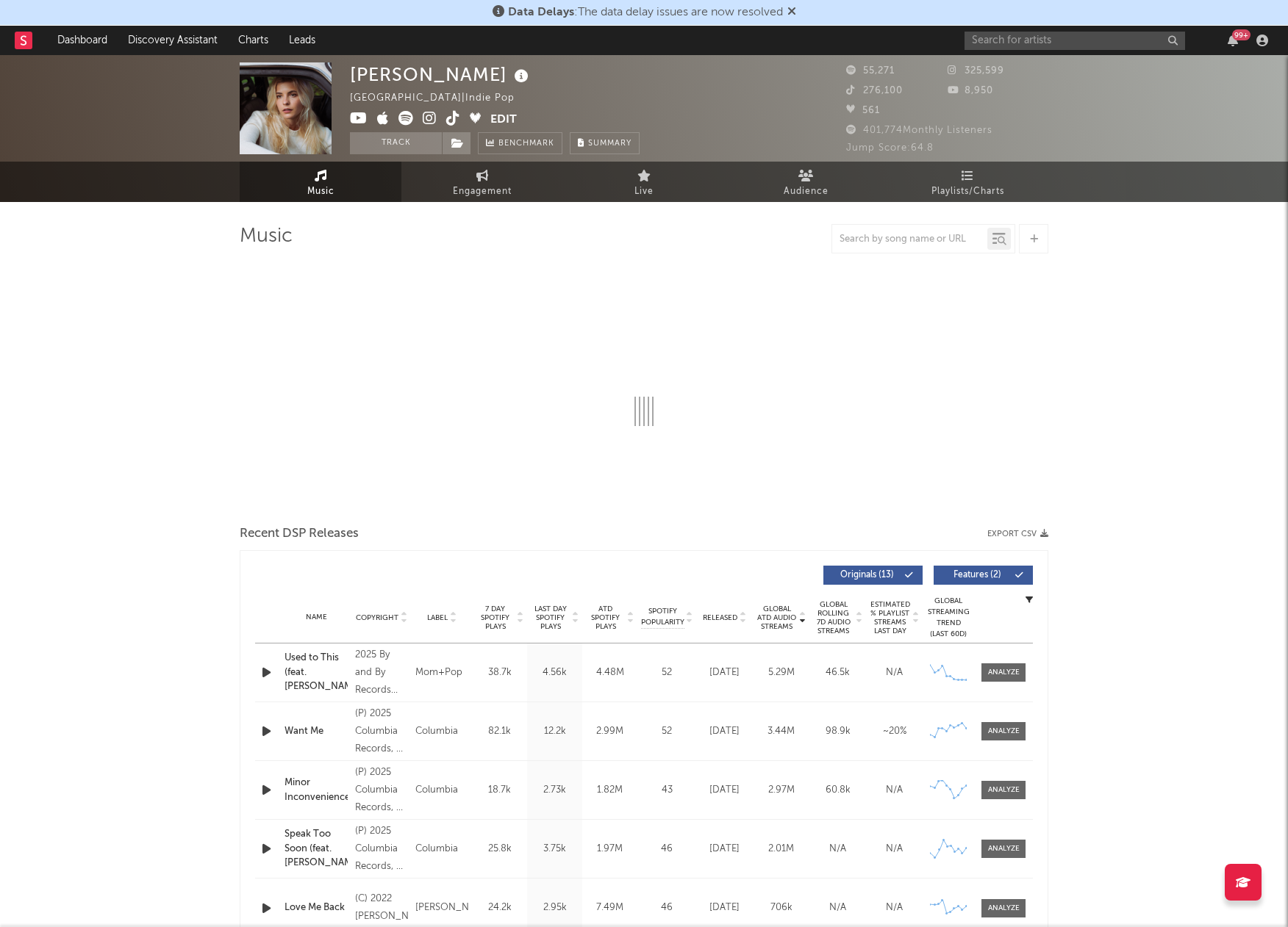
select select "6m"
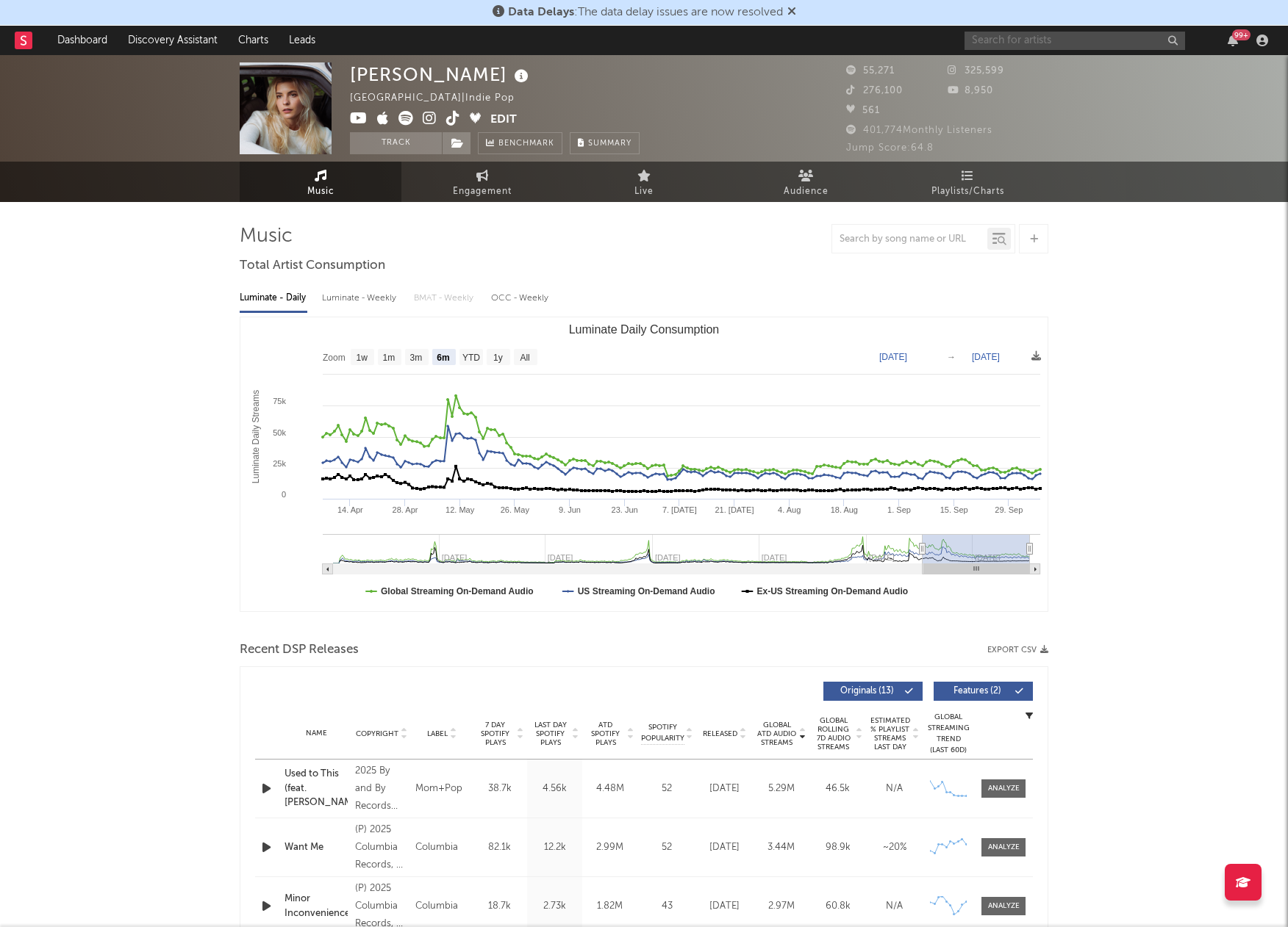
click at [1120, 46] on input "text" at bounding box center [1074, 40] width 220 height 18
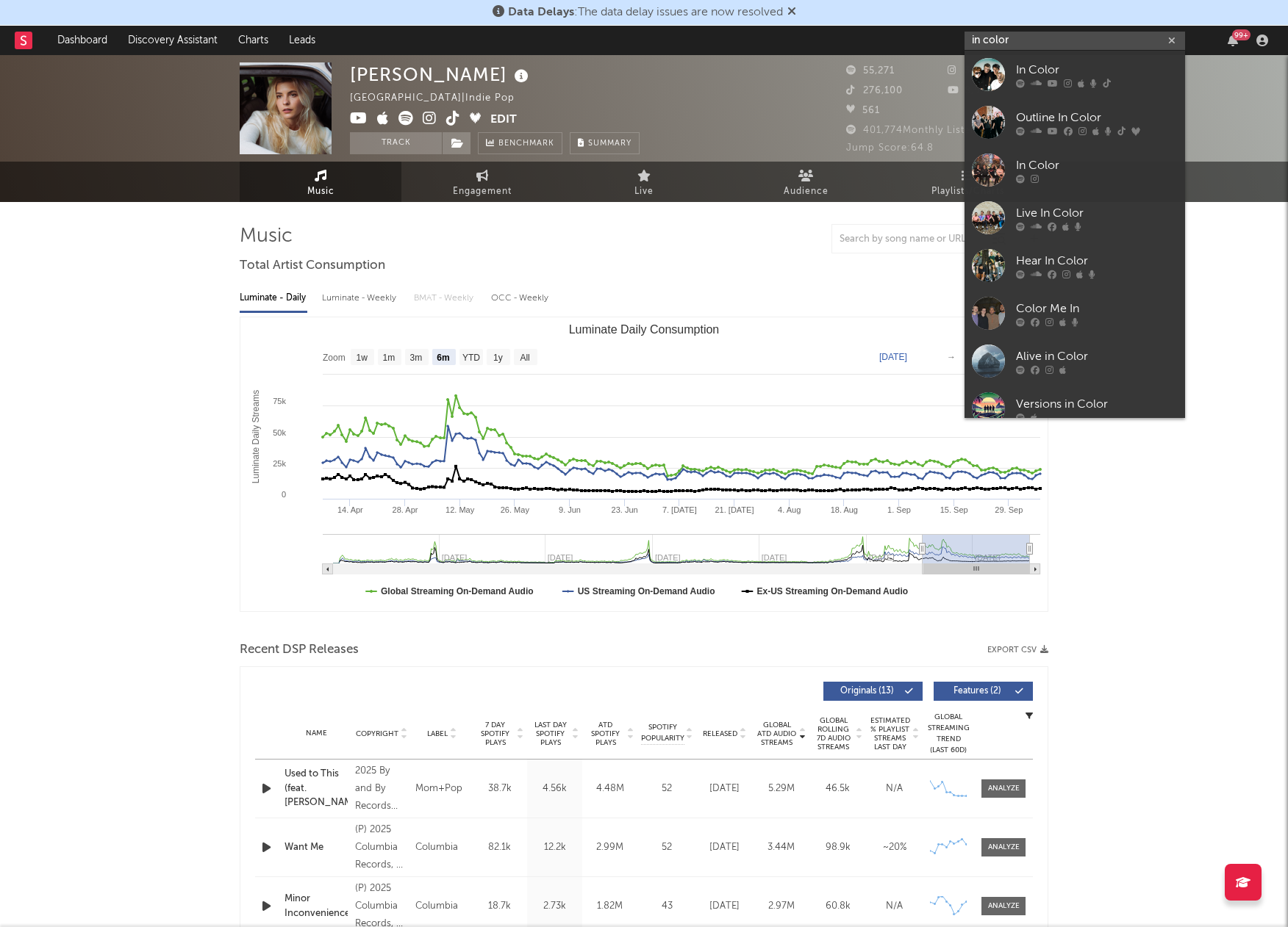
click at [1092, 46] on input "in color" at bounding box center [1074, 40] width 220 height 18
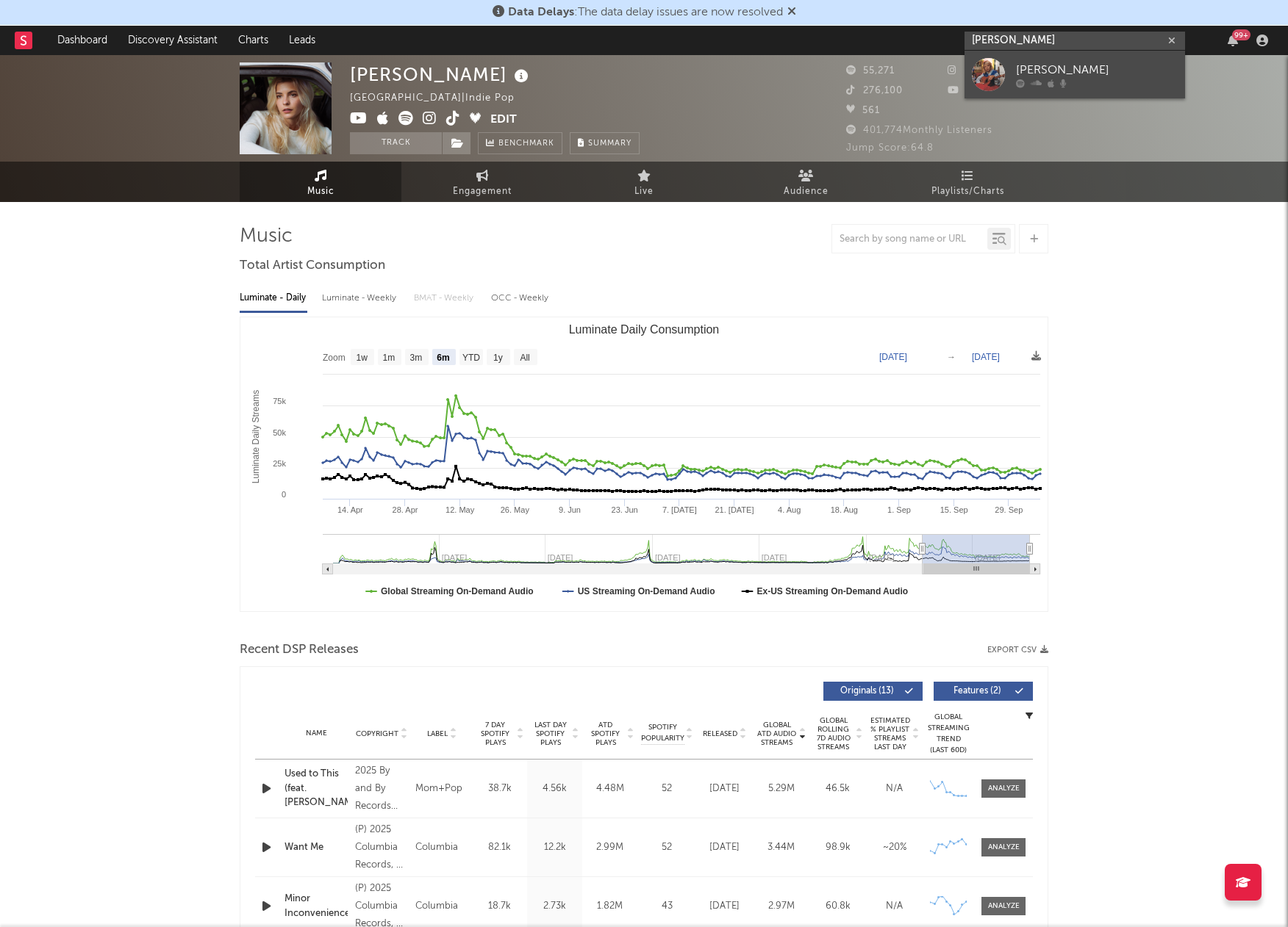
type input "[PERSON_NAME]"
click at [998, 76] on div at bounding box center [988, 75] width 33 height 33
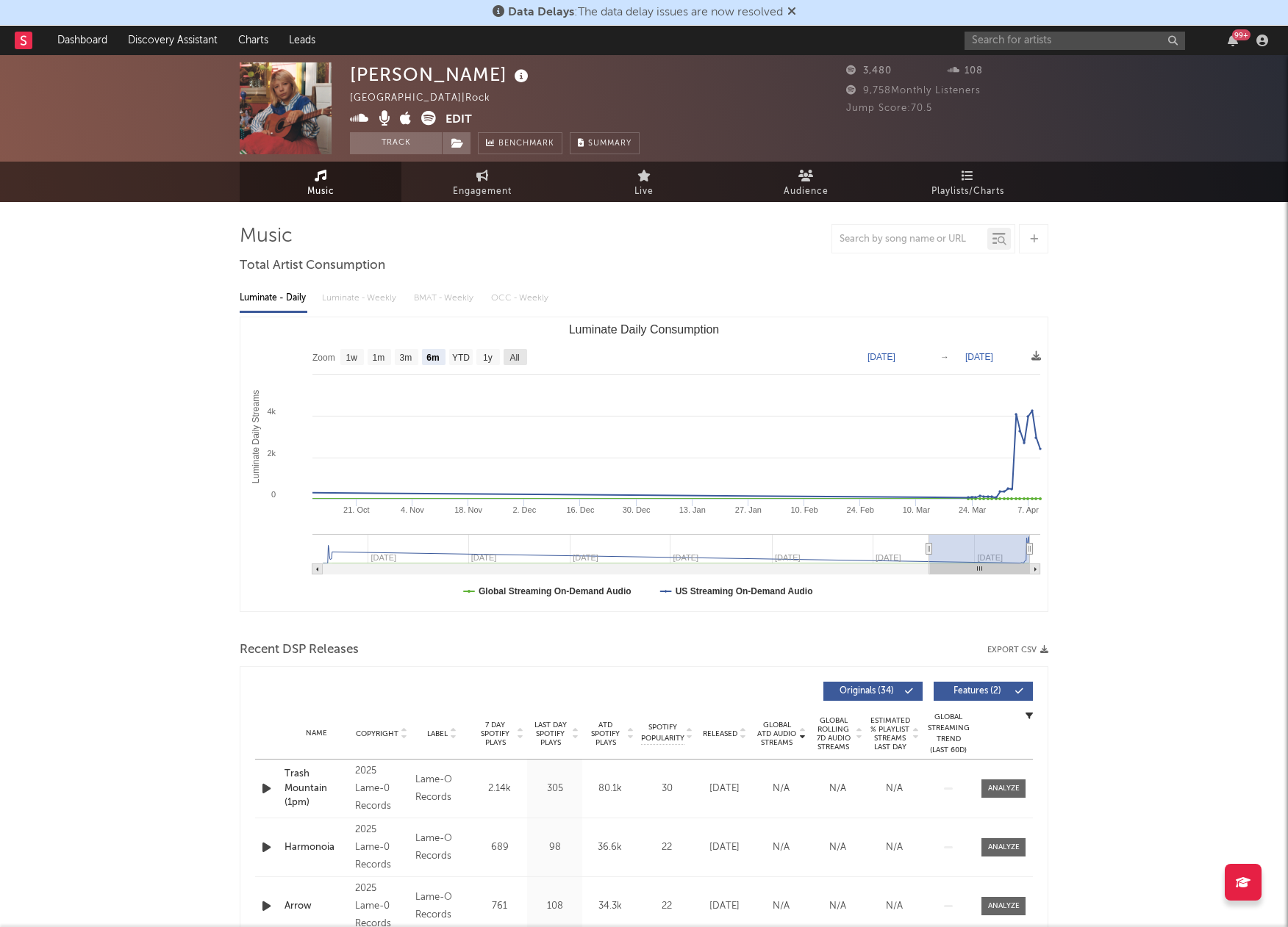
click at [519, 360] on text "All" at bounding box center [514, 358] width 10 height 11
select select "All"
type input "[DATE]"
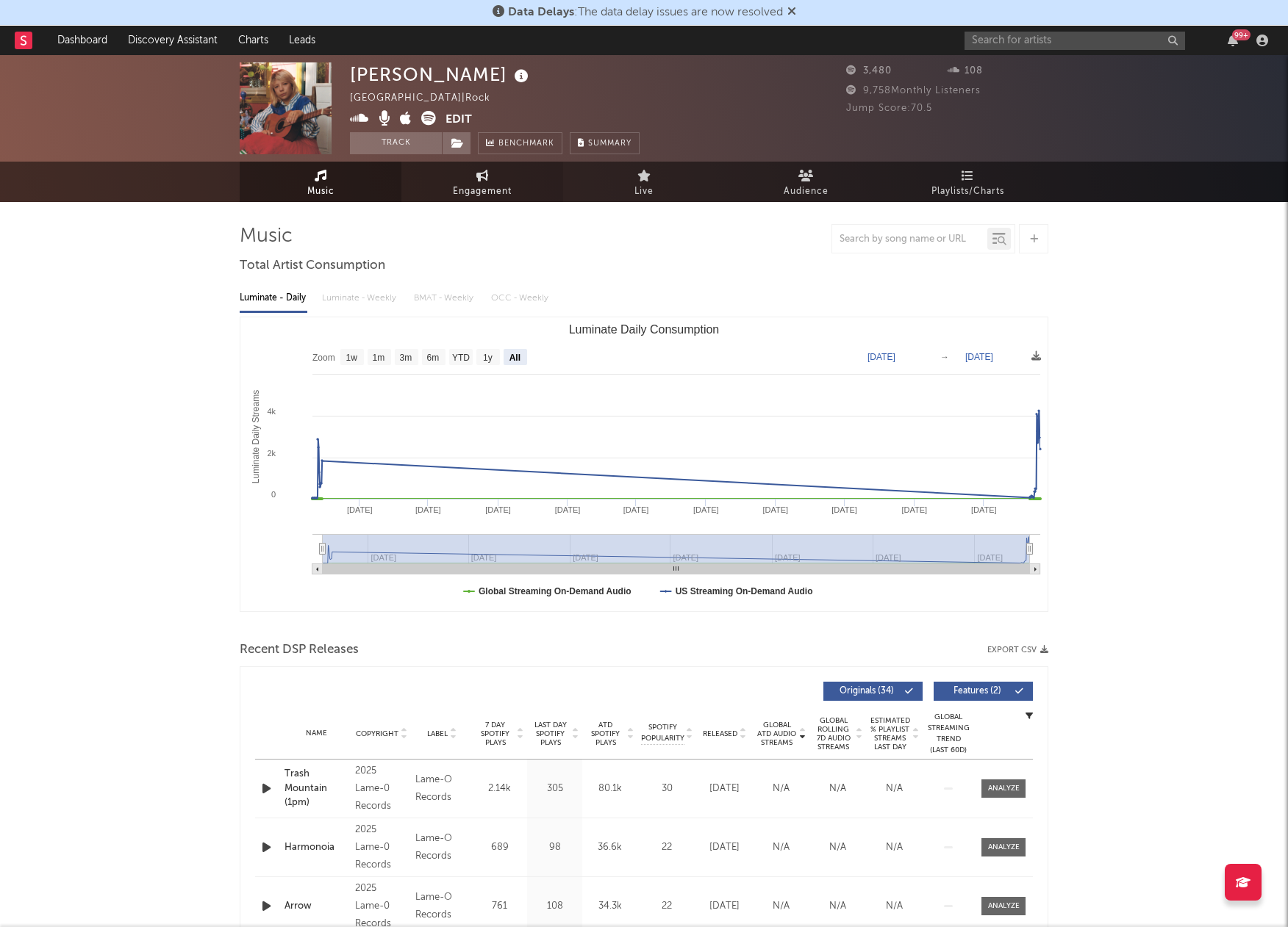
click at [466, 175] on link "Engagement" at bounding box center [482, 182] width 161 height 40
select select "1w"
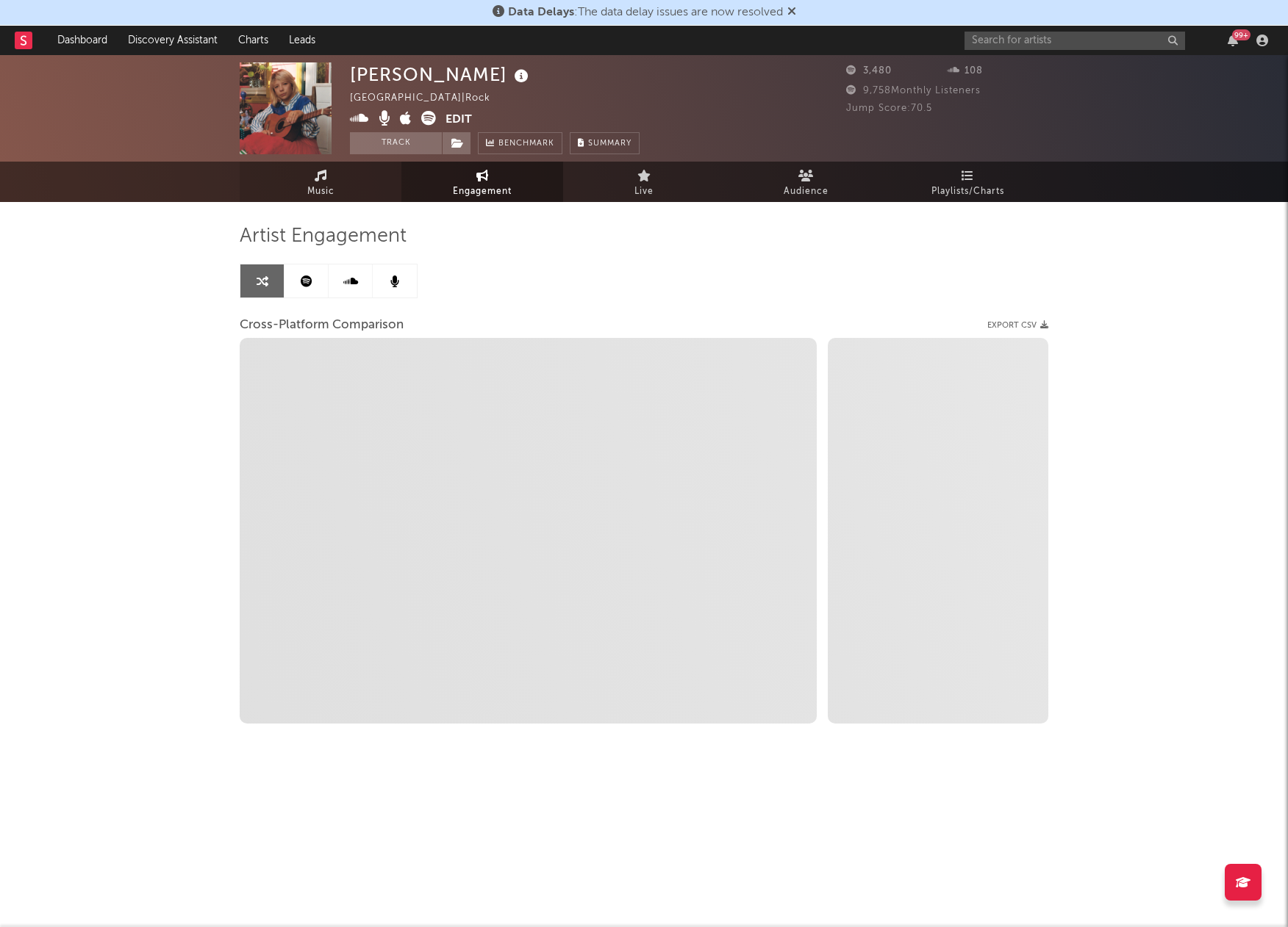
click at [328, 174] on link "Music" at bounding box center [320, 182] width 161 height 40
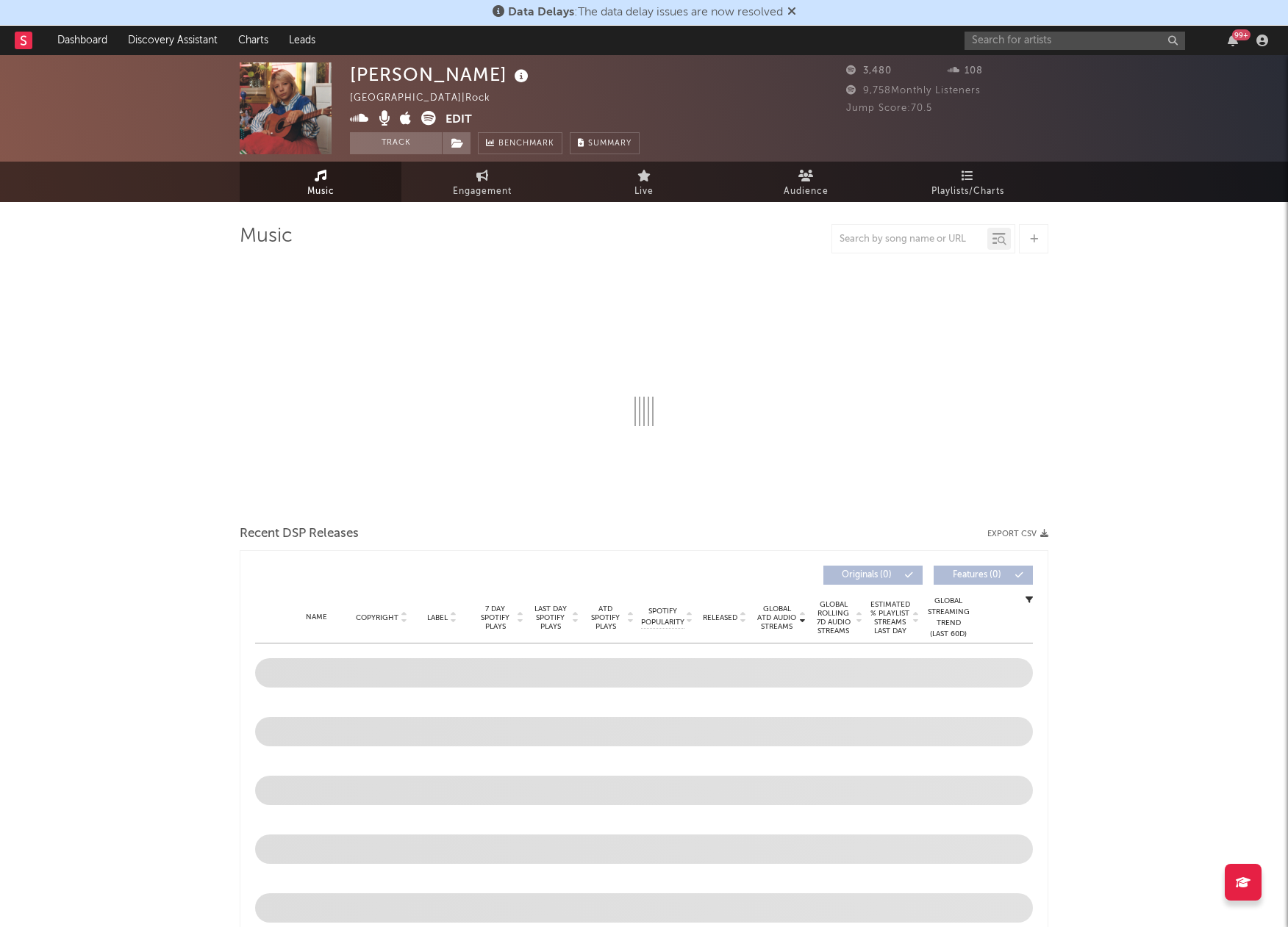
select select "6m"
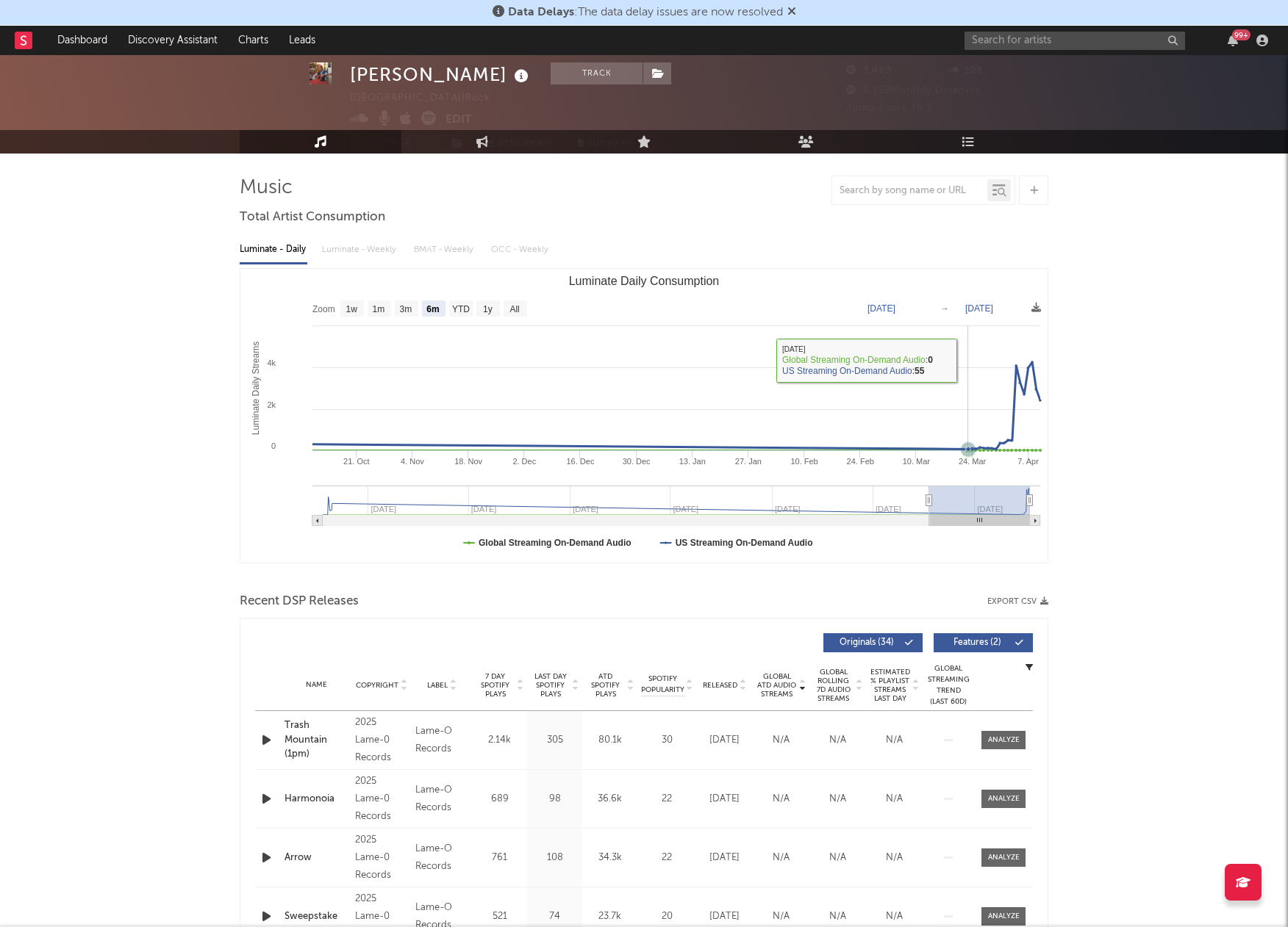
scroll to position [53, 0]
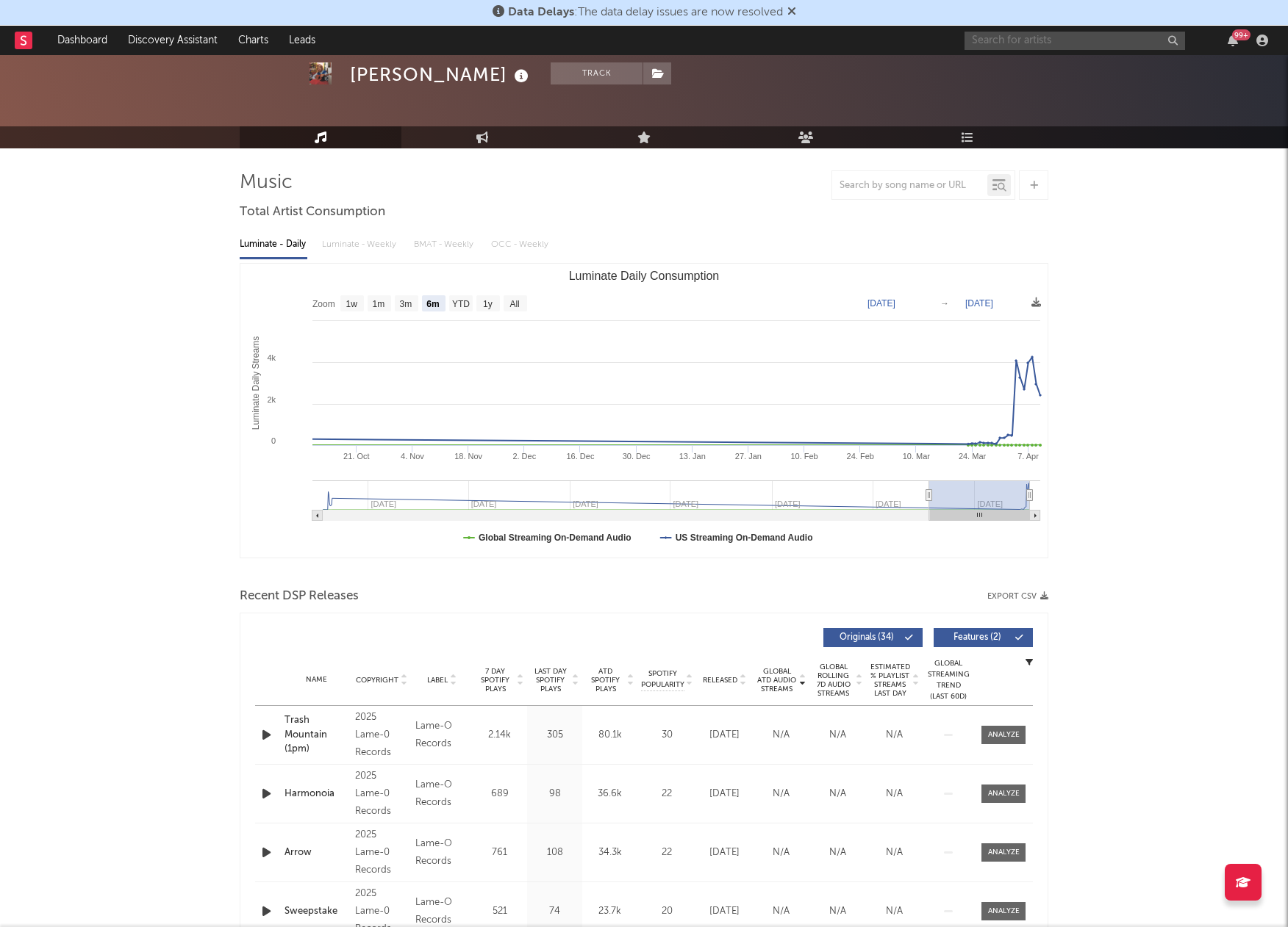
click at [987, 43] on input "text" at bounding box center [1074, 40] width 220 height 18
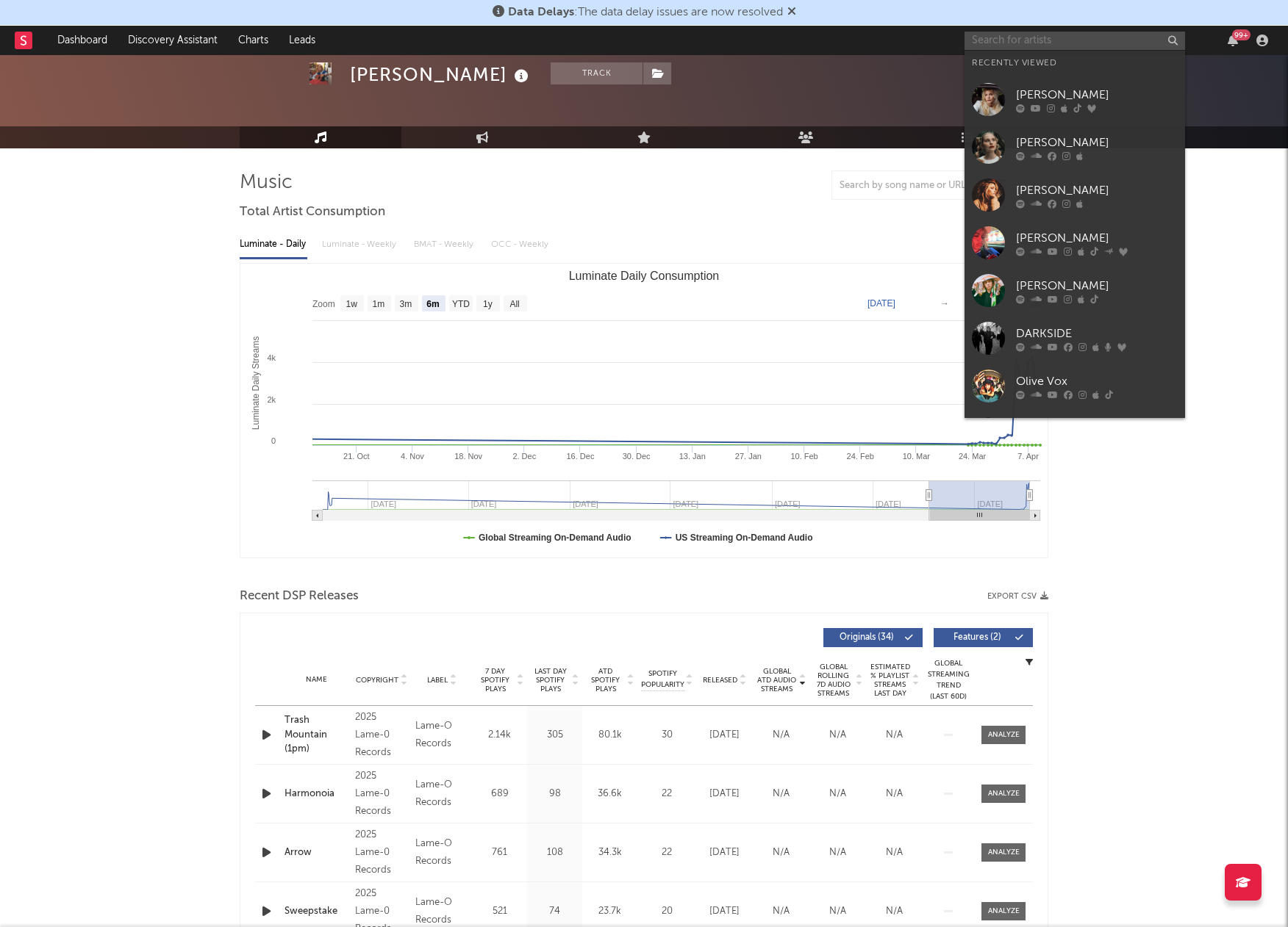
click at [987, 43] on input "text" at bounding box center [1074, 40] width 220 height 18
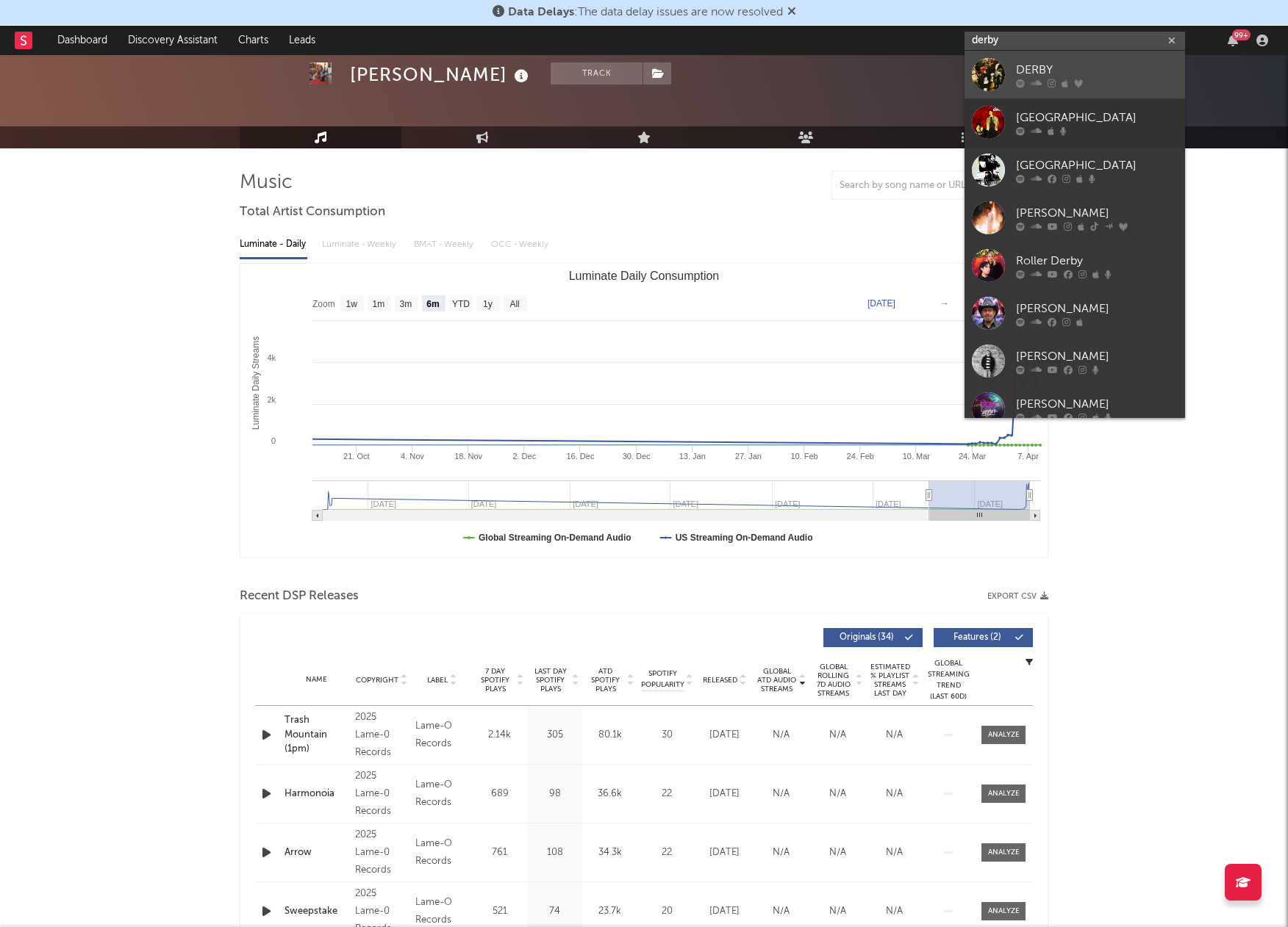
type input "derby"
click at [988, 70] on div at bounding box center [988, 75] width 33 height 33
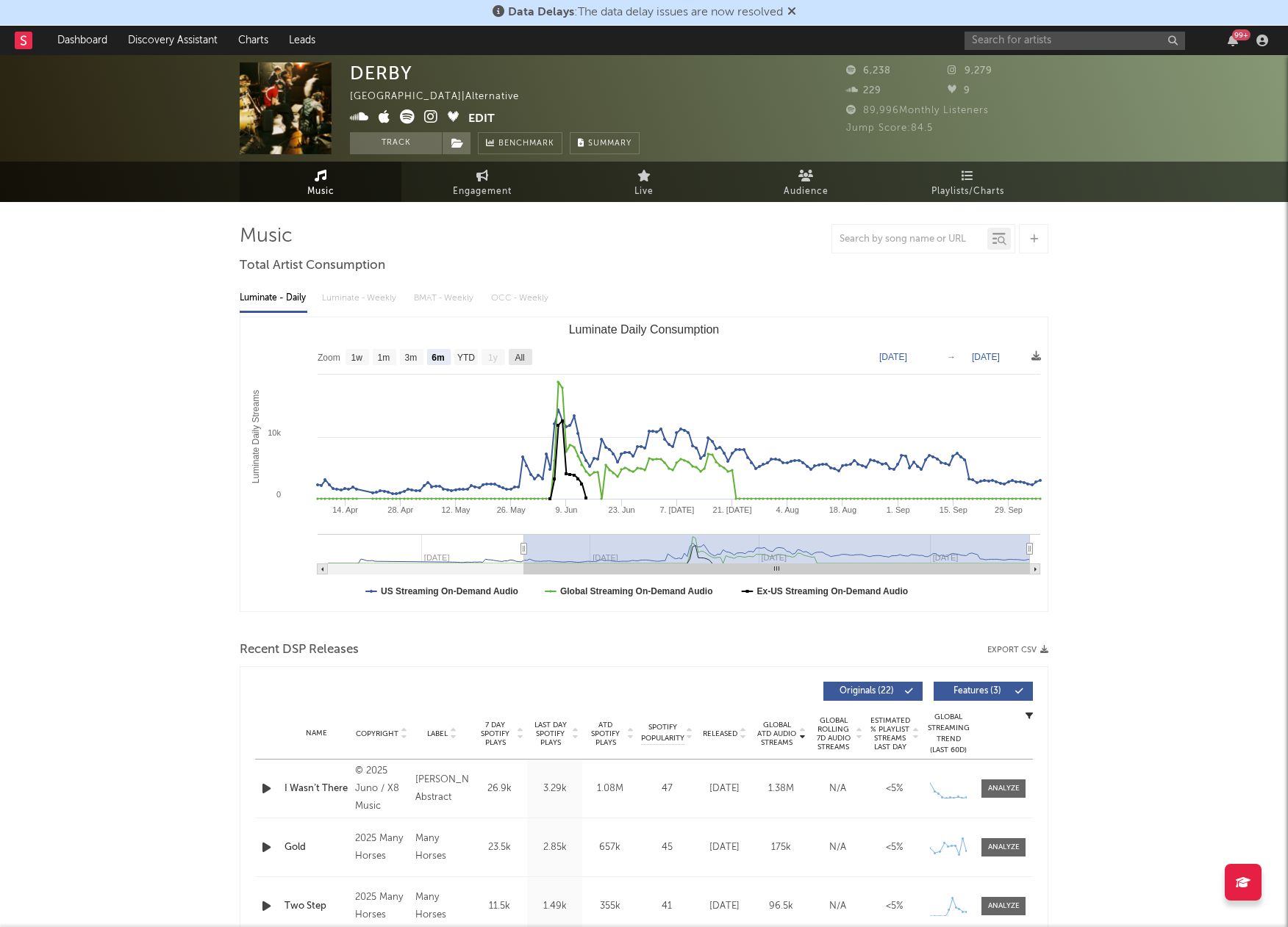
click at [519, 353] on text "All" at bounding box center [519, 358] width 10 height 11
select select "All"
type input "[DATE]"
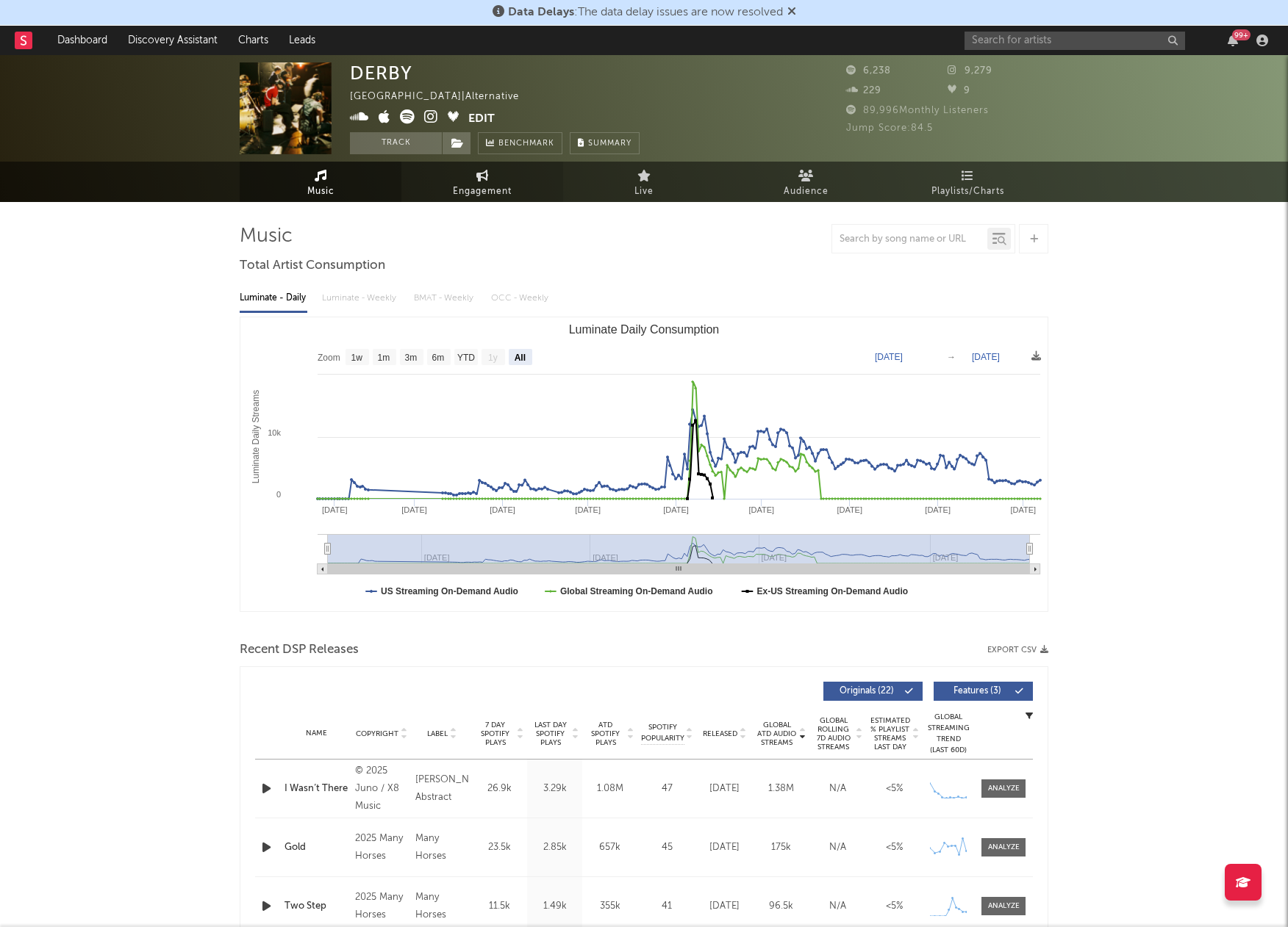
click at [463, 192] on span "Engagement" at bounding box center [482, 192] width 59 height 18
select select "1m"
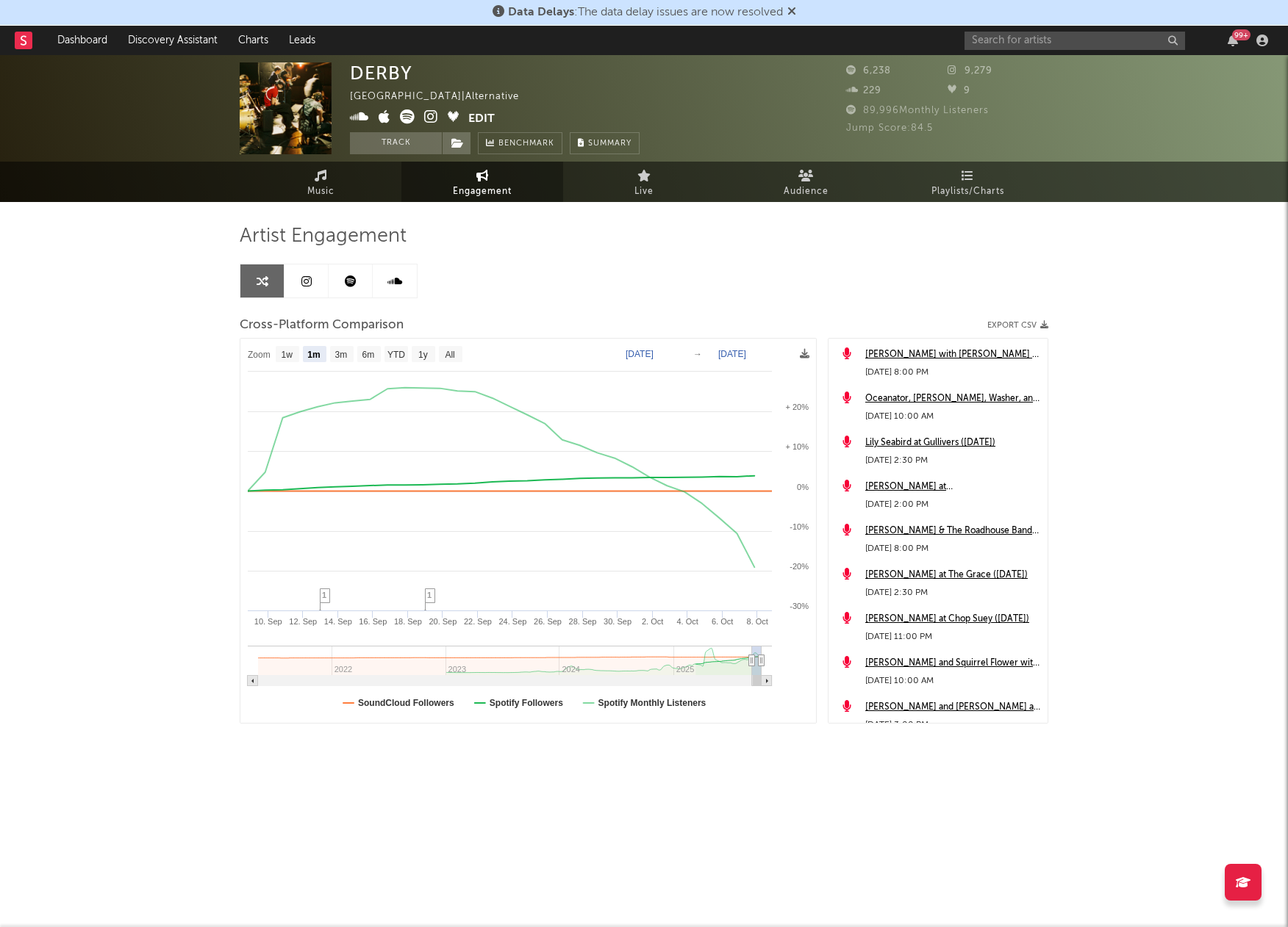
click at [304, 294] on link at bounding box center [306, 282] width 44 height 33
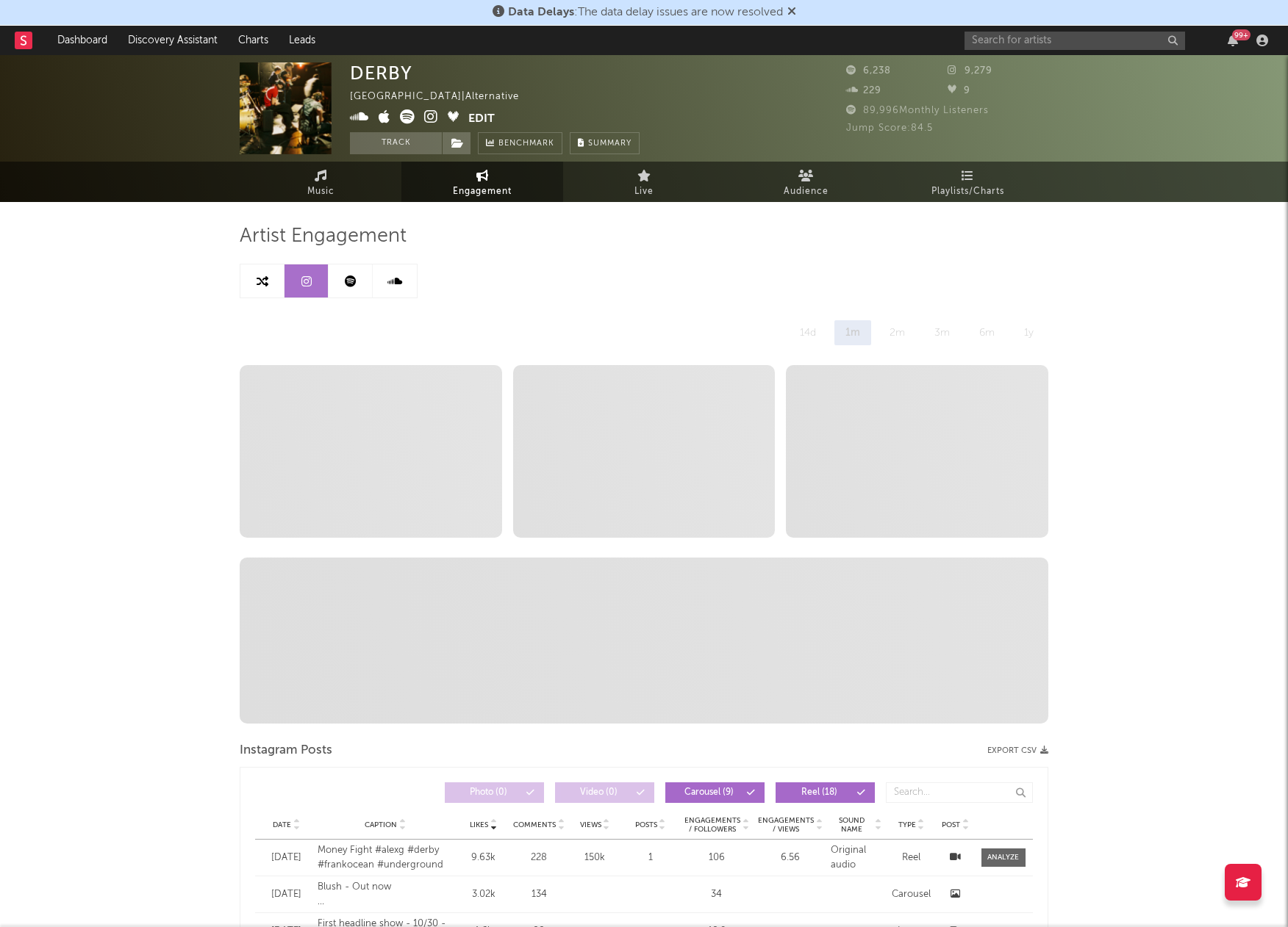
select select "6m"
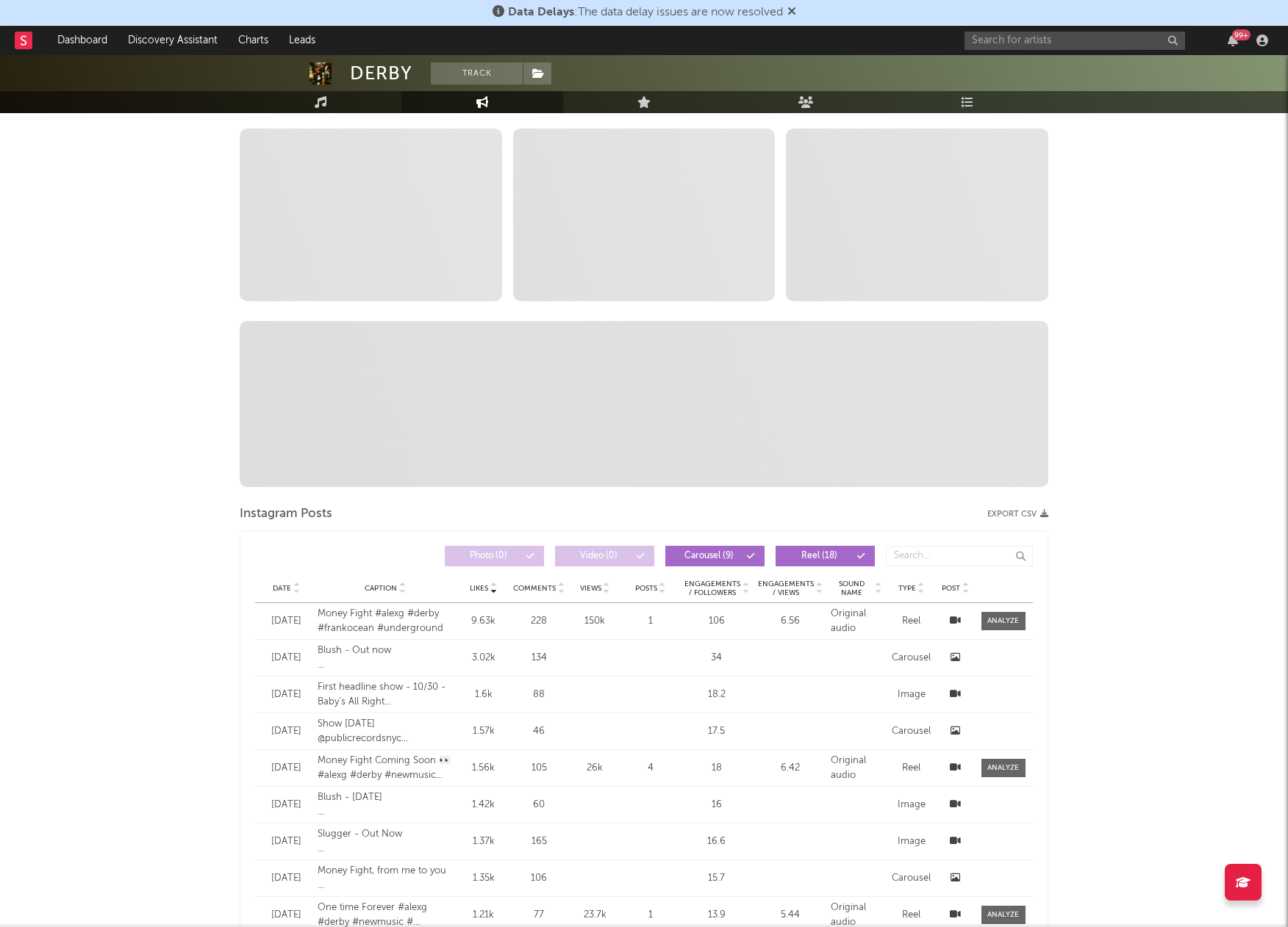
scroll to position [6, 0]
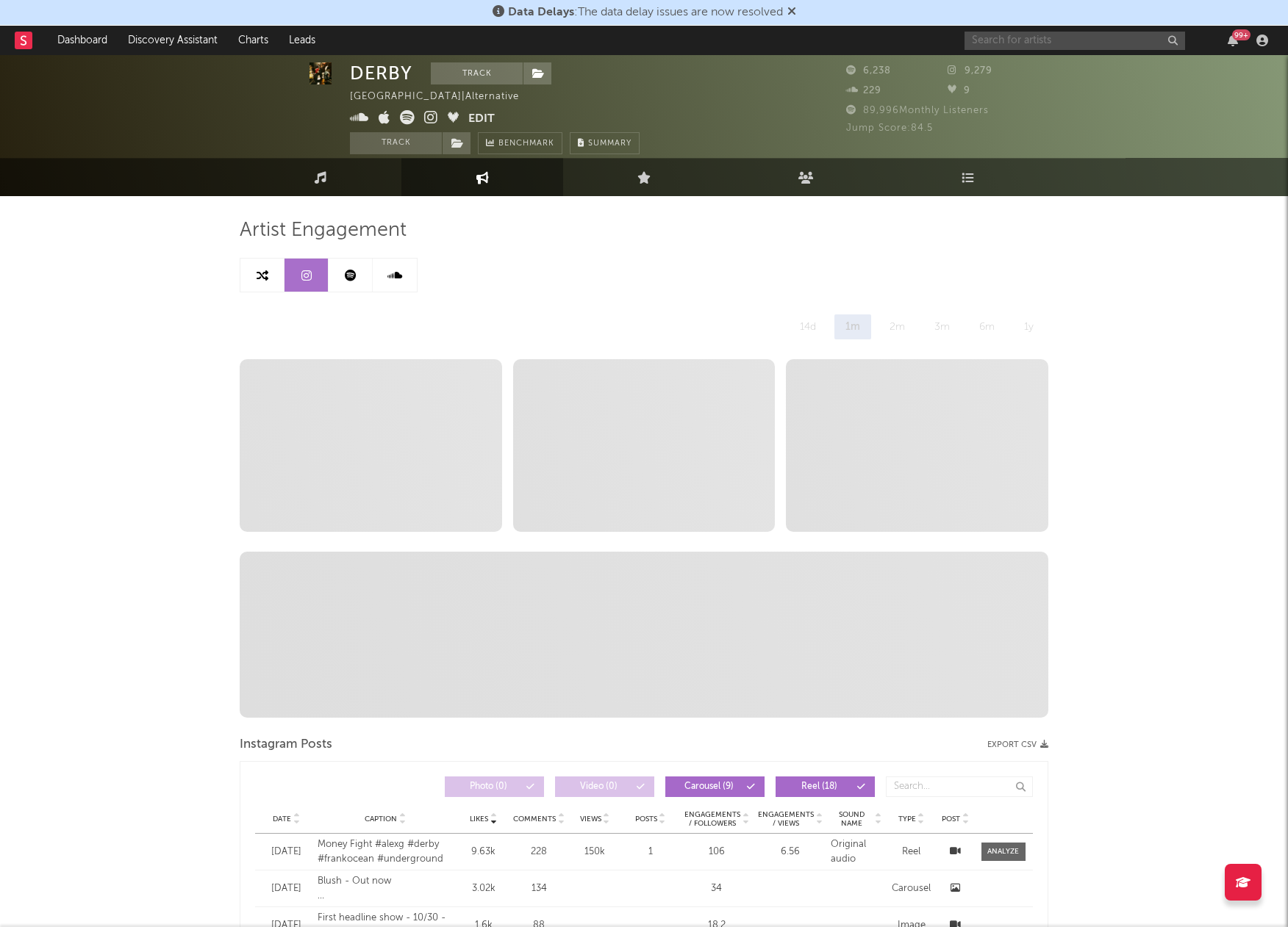
click at [1068, 39] on input "text" at bounding box center [1074, 40] width 220 height 18
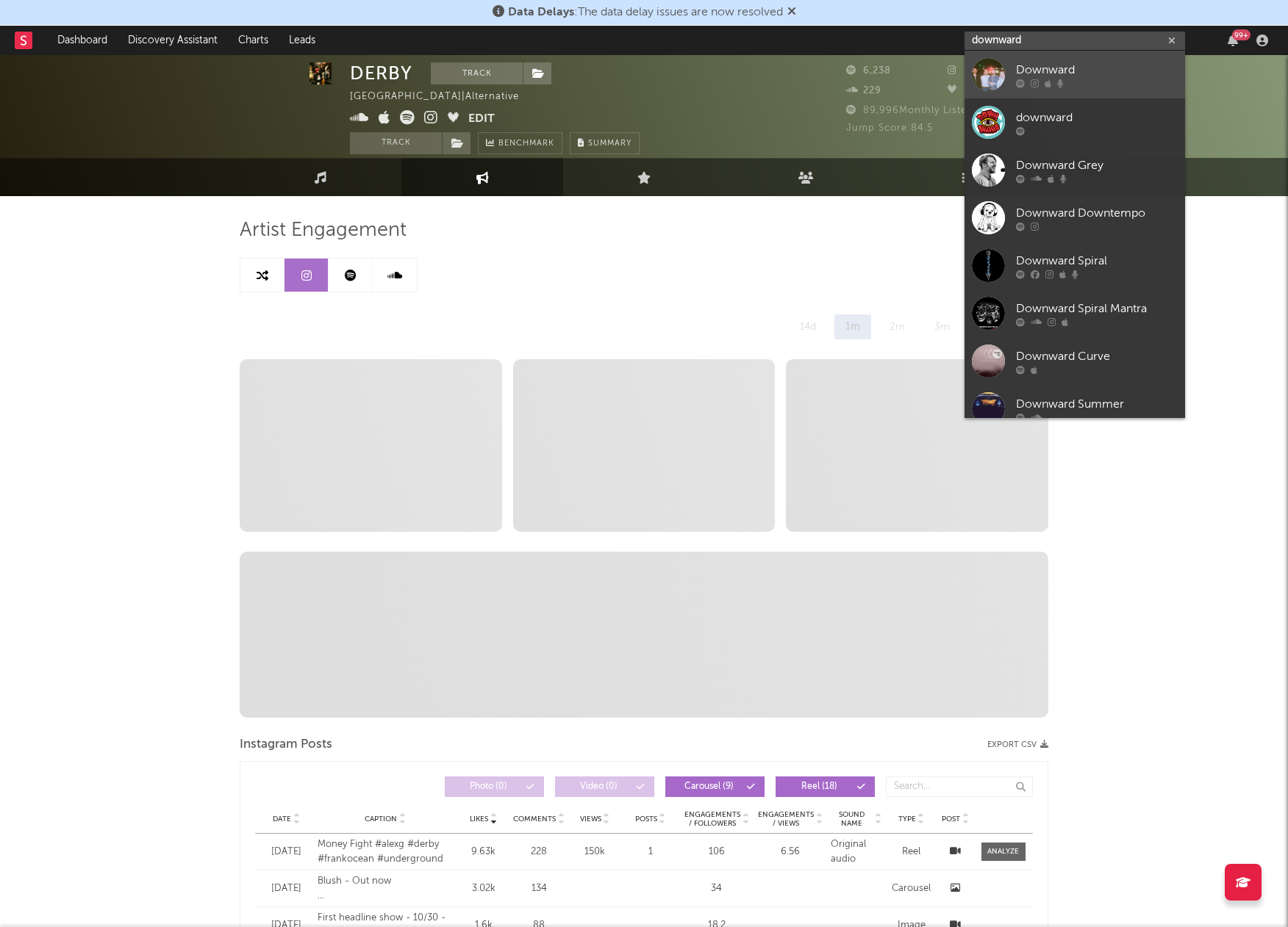
type input "downward"
click at [985, 68] on div at bounding box center [988, 75] width 33 height 33
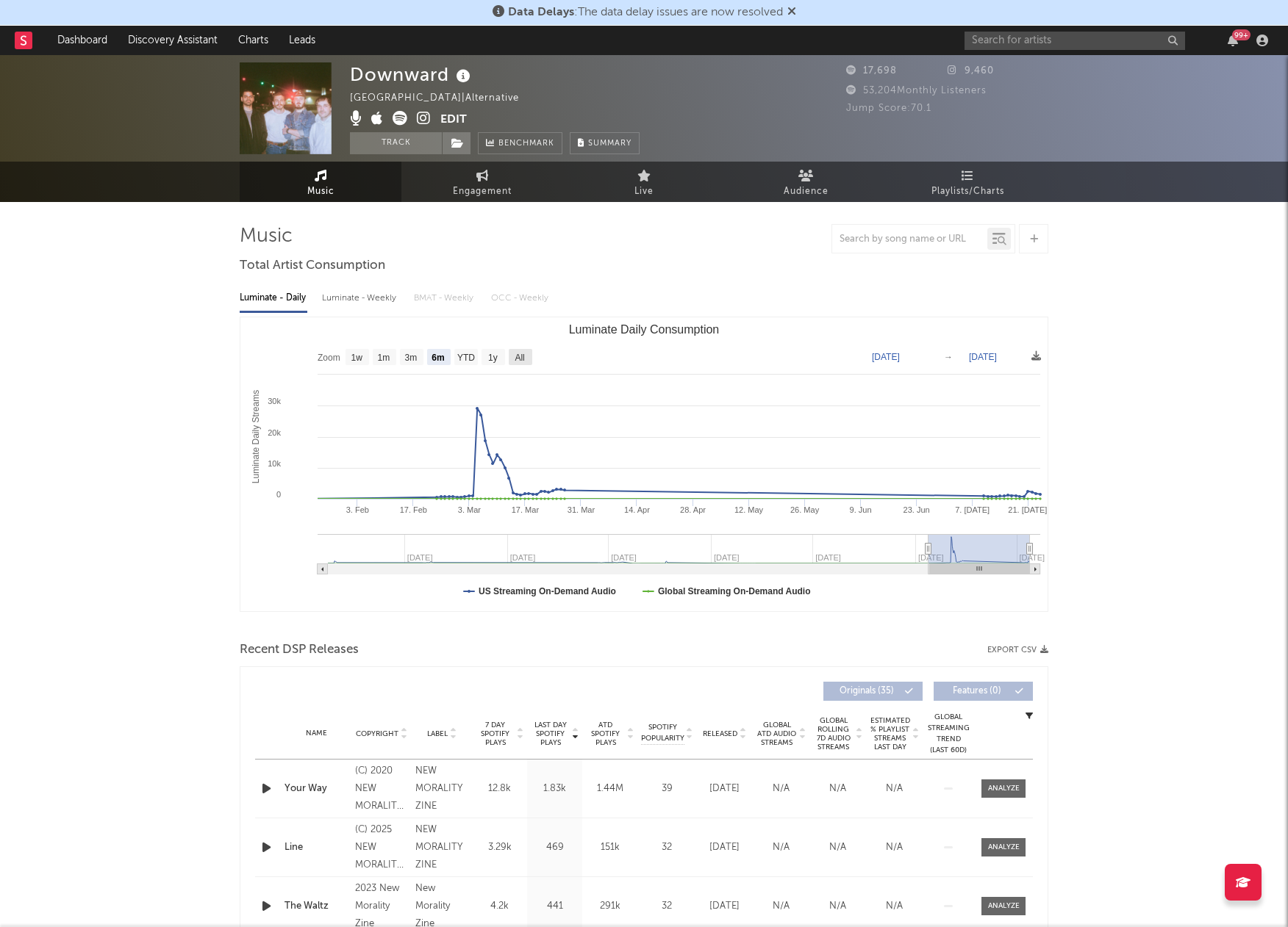
click at [512, 360] on rect "Luminate Daily Consumption" at bounding box center [520, 357] width 24 height 16
select select "All"
type input "[DATE]"
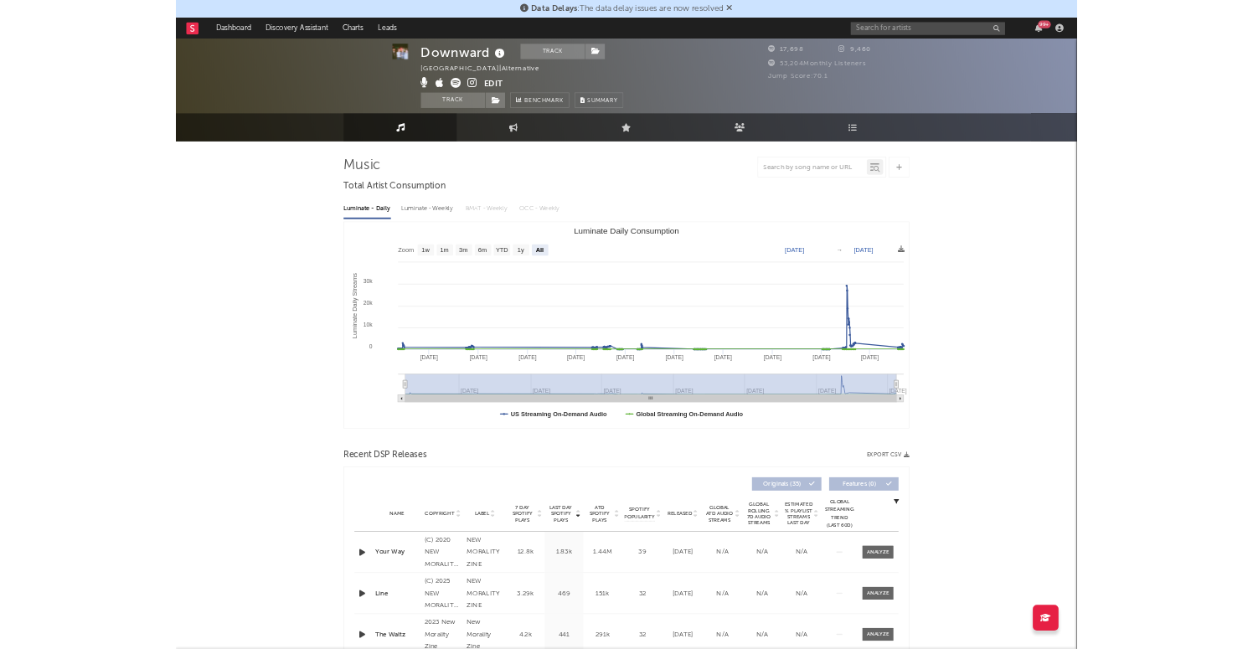
scroll to position [321, 0]
